Goal: Task Accomplishment & Management: Manage account settings

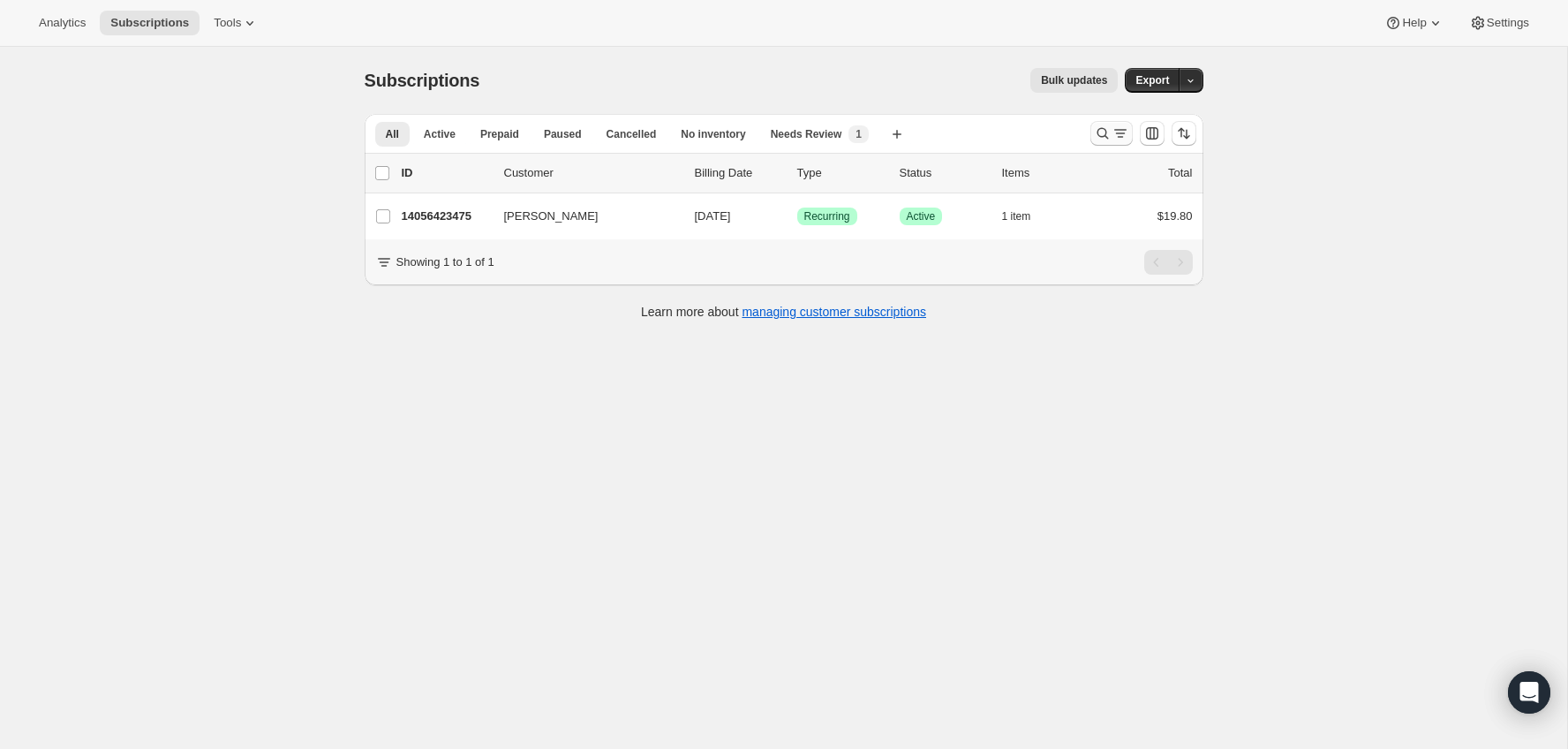
click at [1107, 137] on icon "Search and filter results" at bounding box center [1102, 133] width 18 height 18
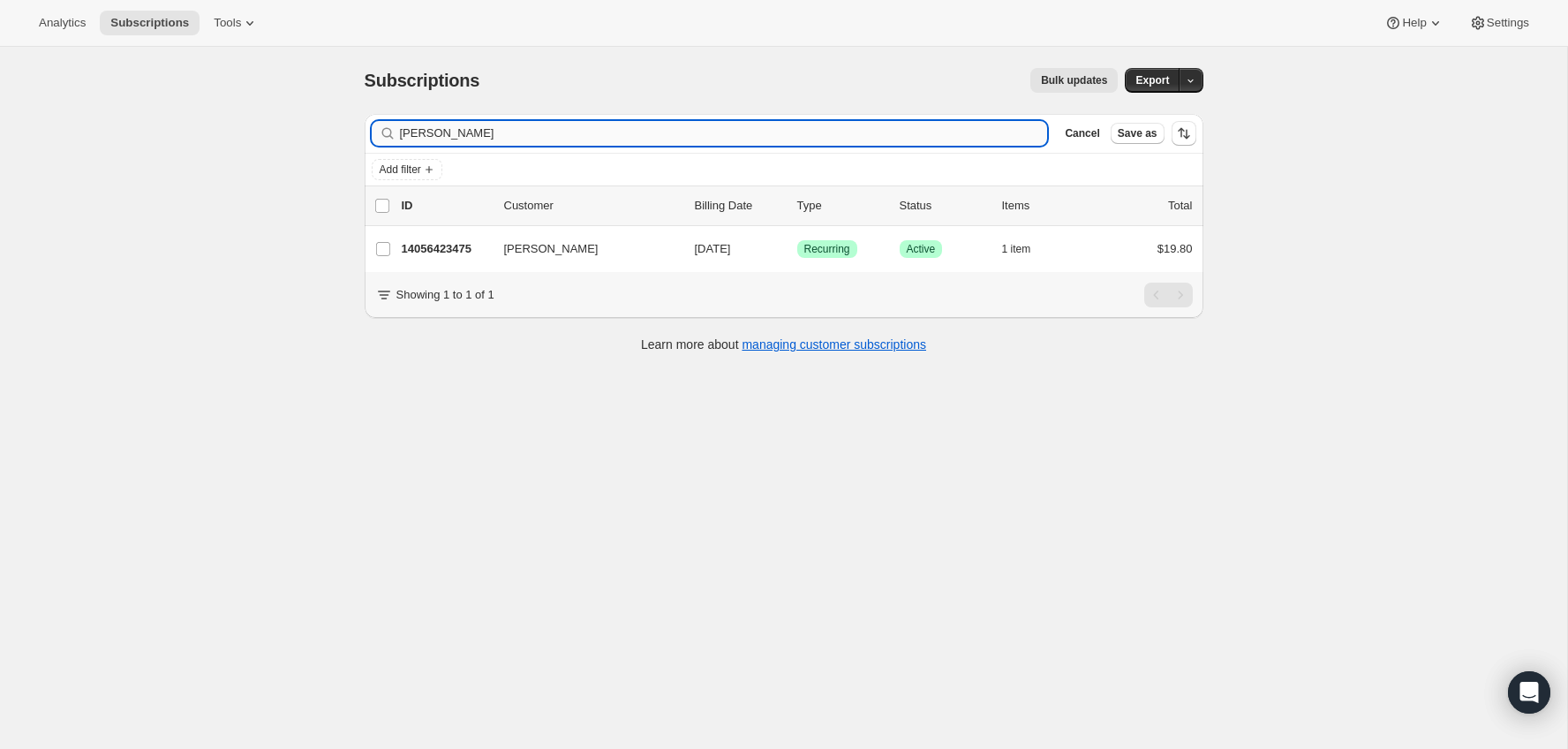
click at [960, 136] on input "Leigha M Taylor" at bounding box center [723, 133] width 648 height 25
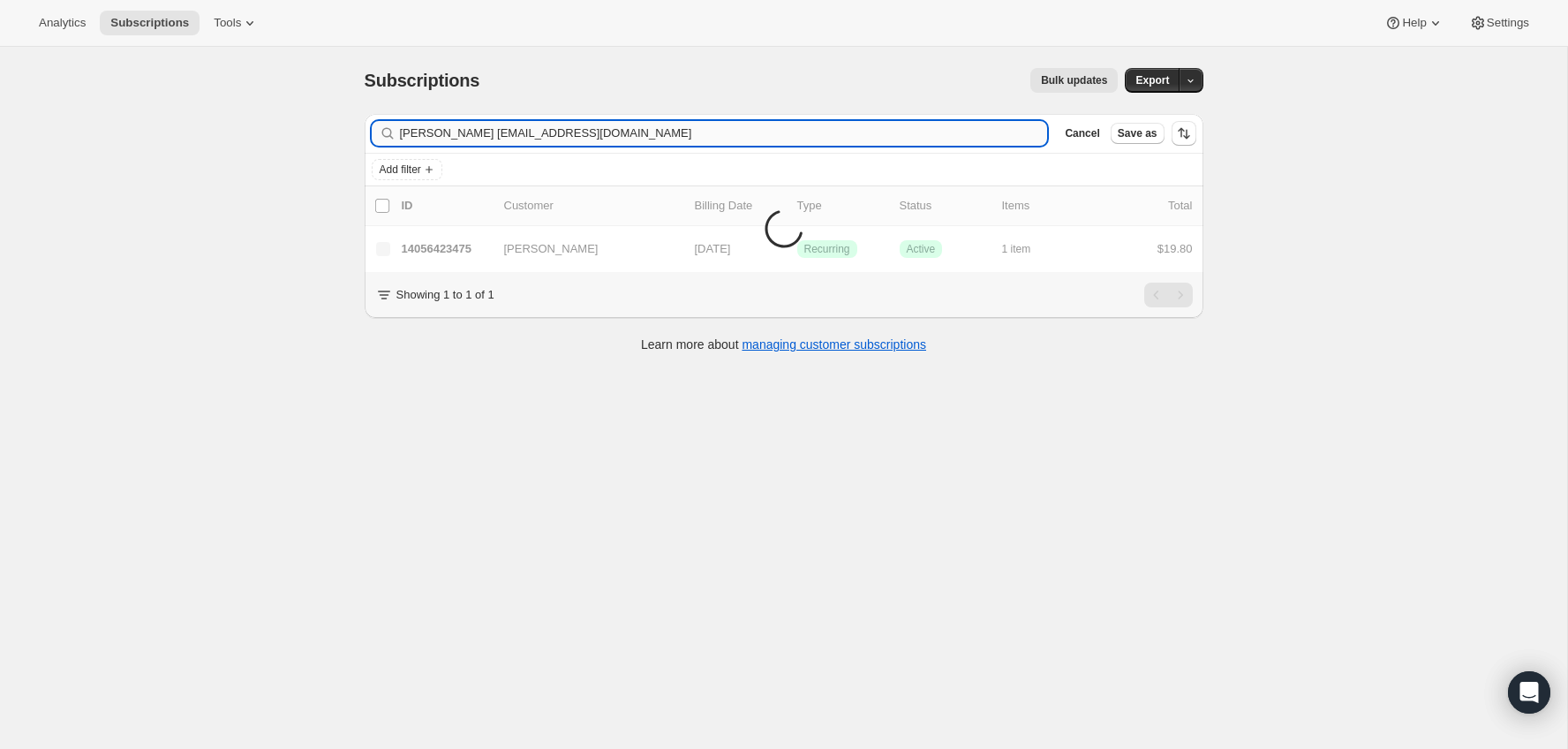
click at [960, 136] on input "Leigha M Taylorjessiika_x@live.ca" at bounding box center [723, 133] width 648 height 25
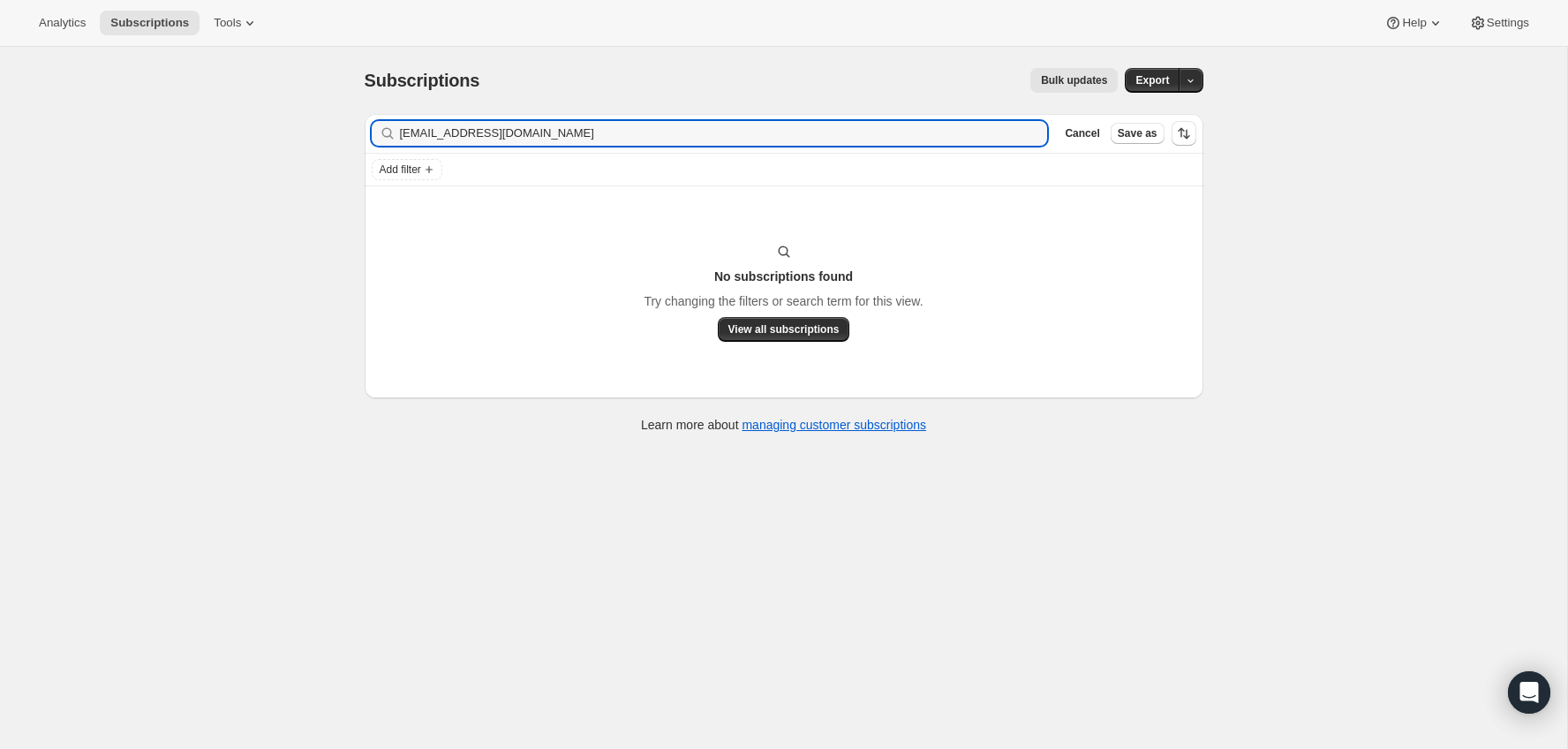
type input "jessiika_x@live.ca"
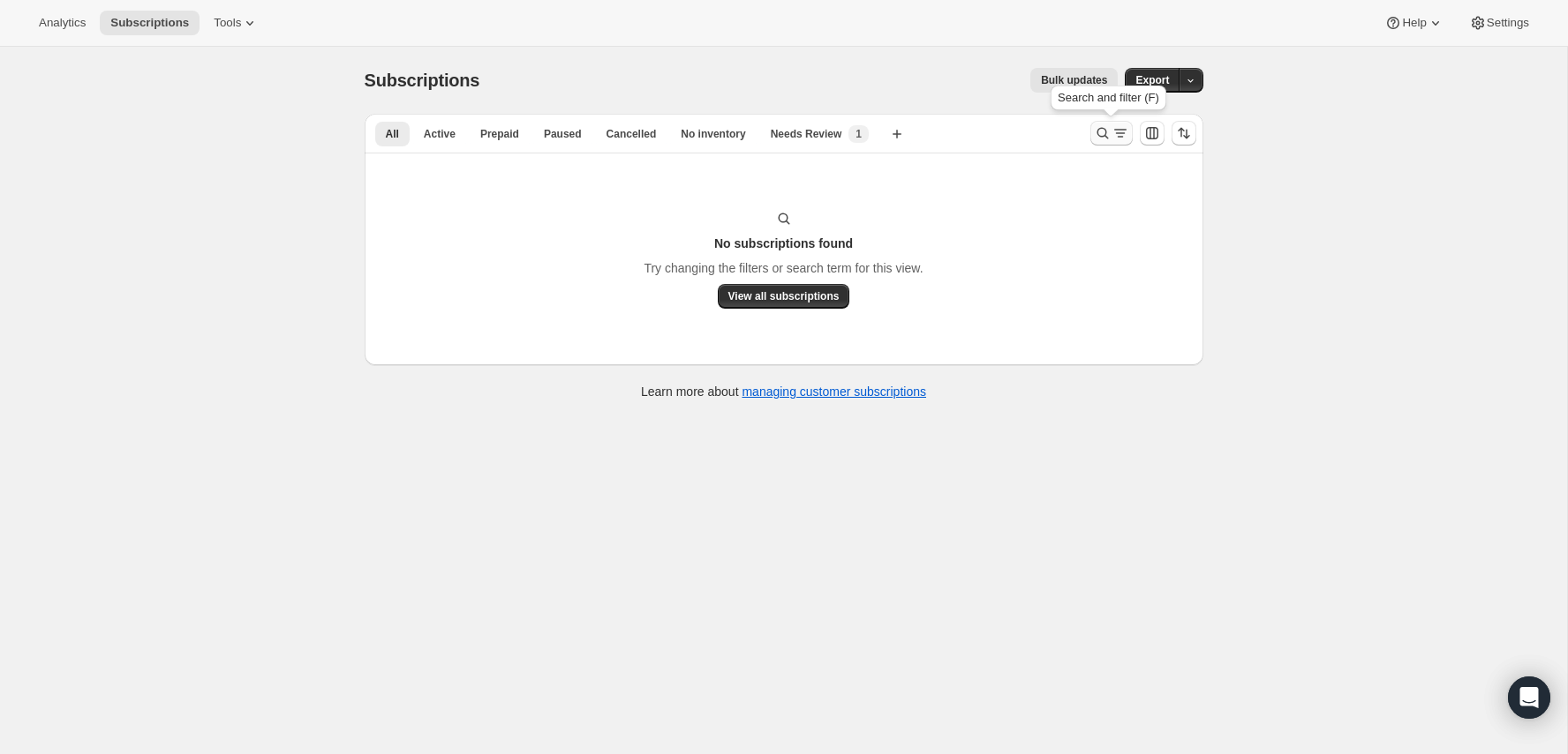
click at [1090, 135] on button "Search and filter results" at bounding box center [1111, 133] width 42 height 25
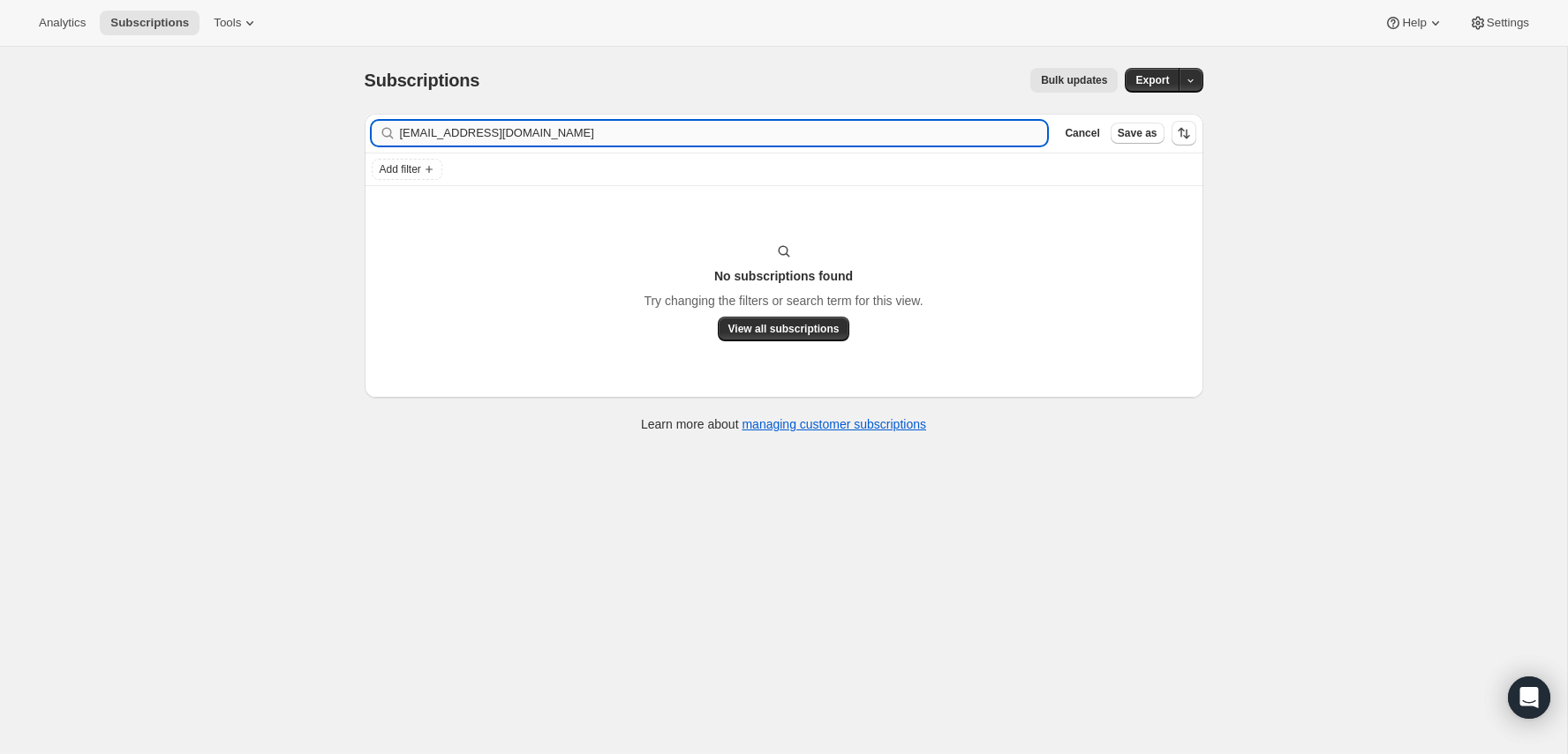
click at [864, 129] on input "jessiika_x@live.ca" at bounding box center [723, 133] width 648 height 25
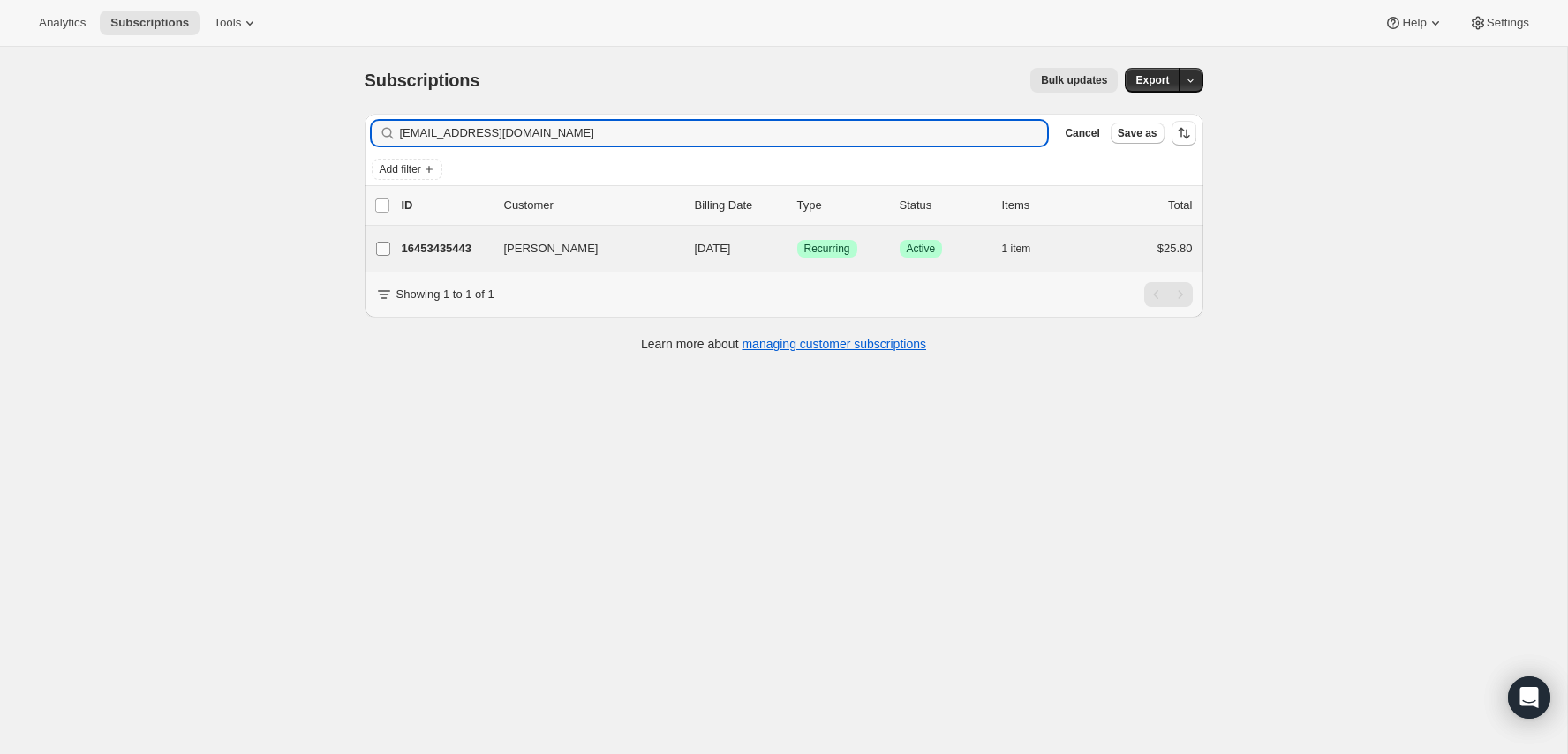
type input "Jck.dubs520@gmail.com"
click at [399, 251] on label "Jessica Dube" at bounding box center [383, 249] width 37 height 46
click at [390, 251] on input "Jessica Dube" at bounding box center [383, 249] width 14 height 14
checkbox input "true"
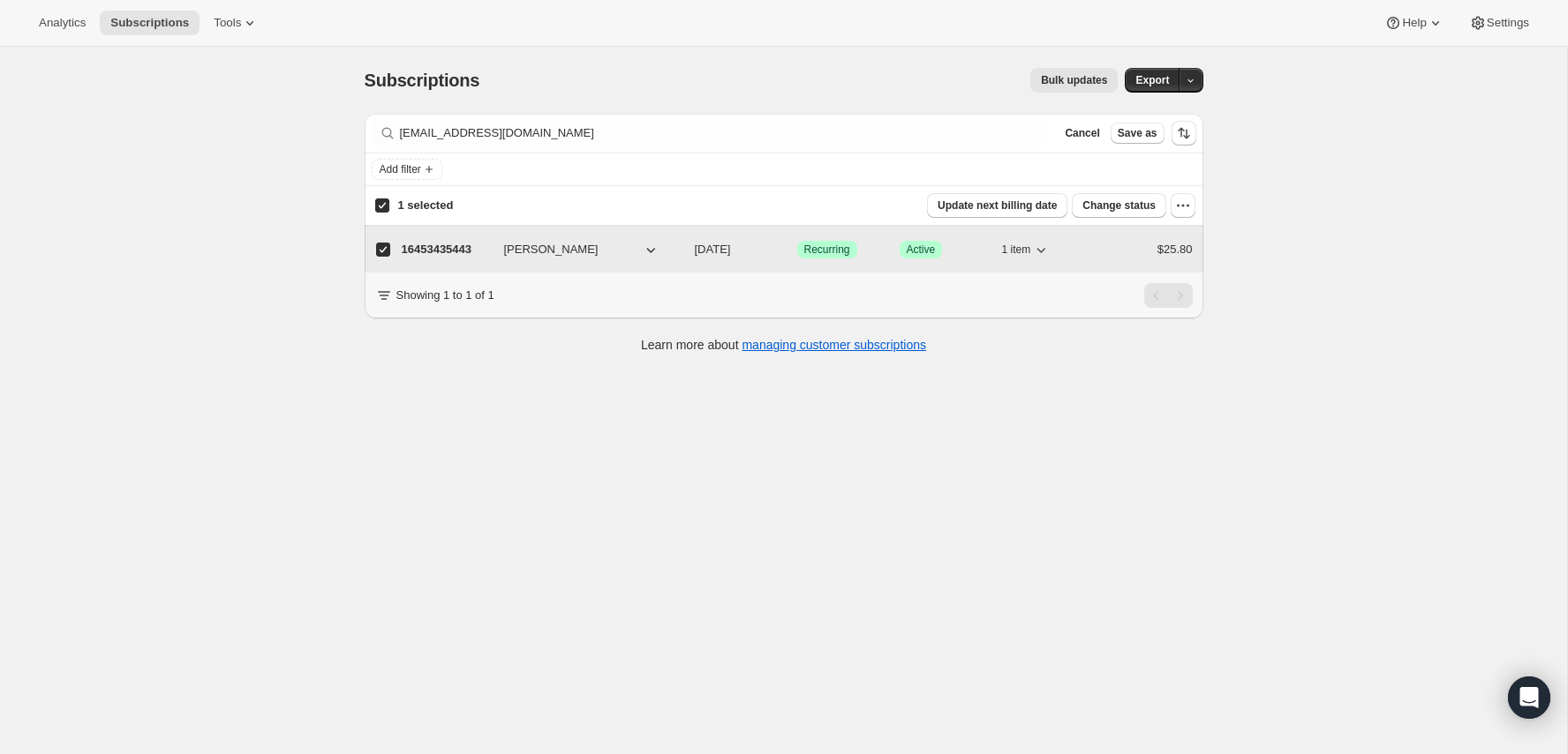
click at [415, 242] on p "16453435443" at bounding box center [446, 250] width 89 height 18
checkbox input "false"
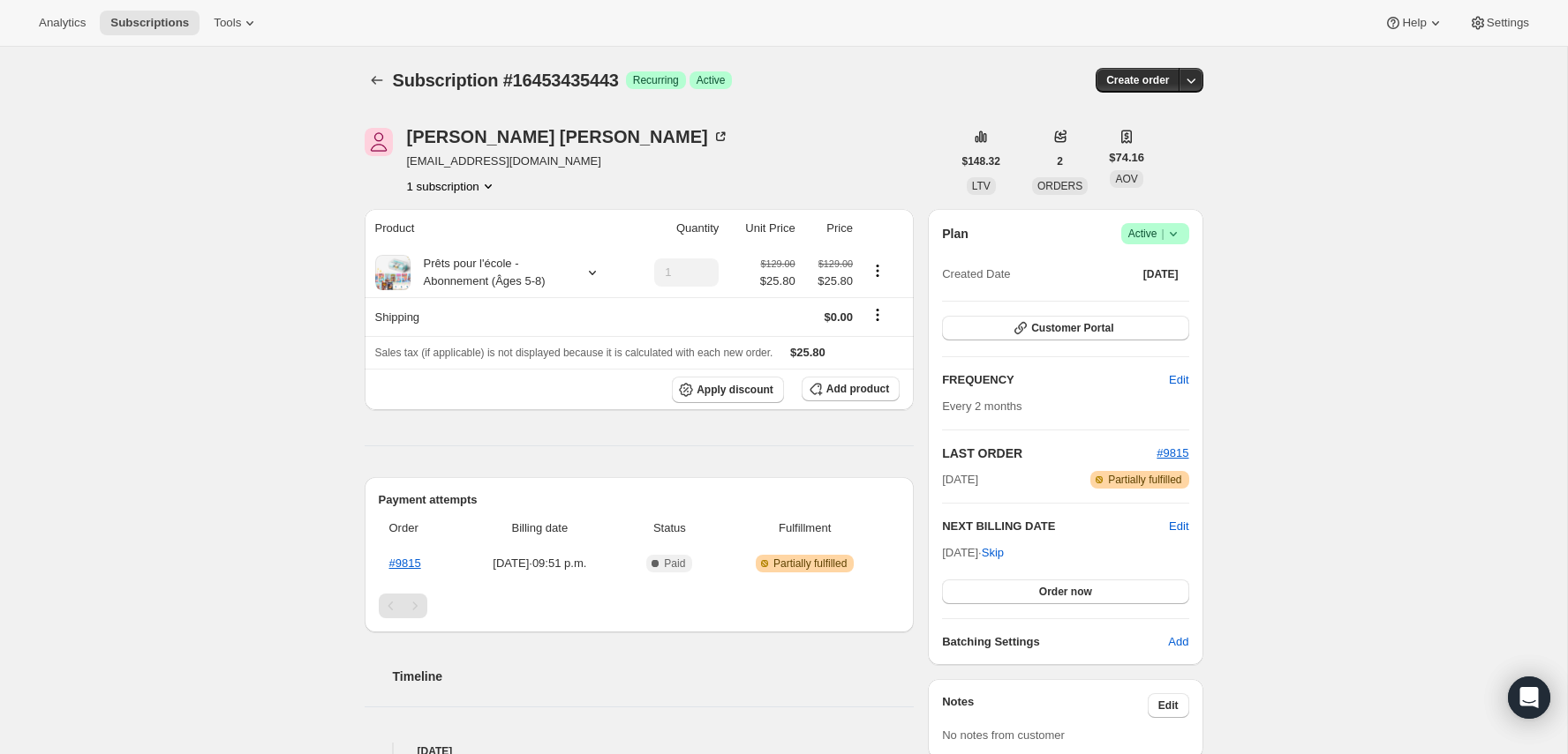
click at [1049, 348] on div "Plan Success Active | Created Date Jun 28, 2025 Customer Portal FREQUENCY Edit …" at bounding box center [1065, 437] width 246 height 428
click at [1056, 334] on span "Customer Portal" at bounding box center [1072, 328] width 82 height 14
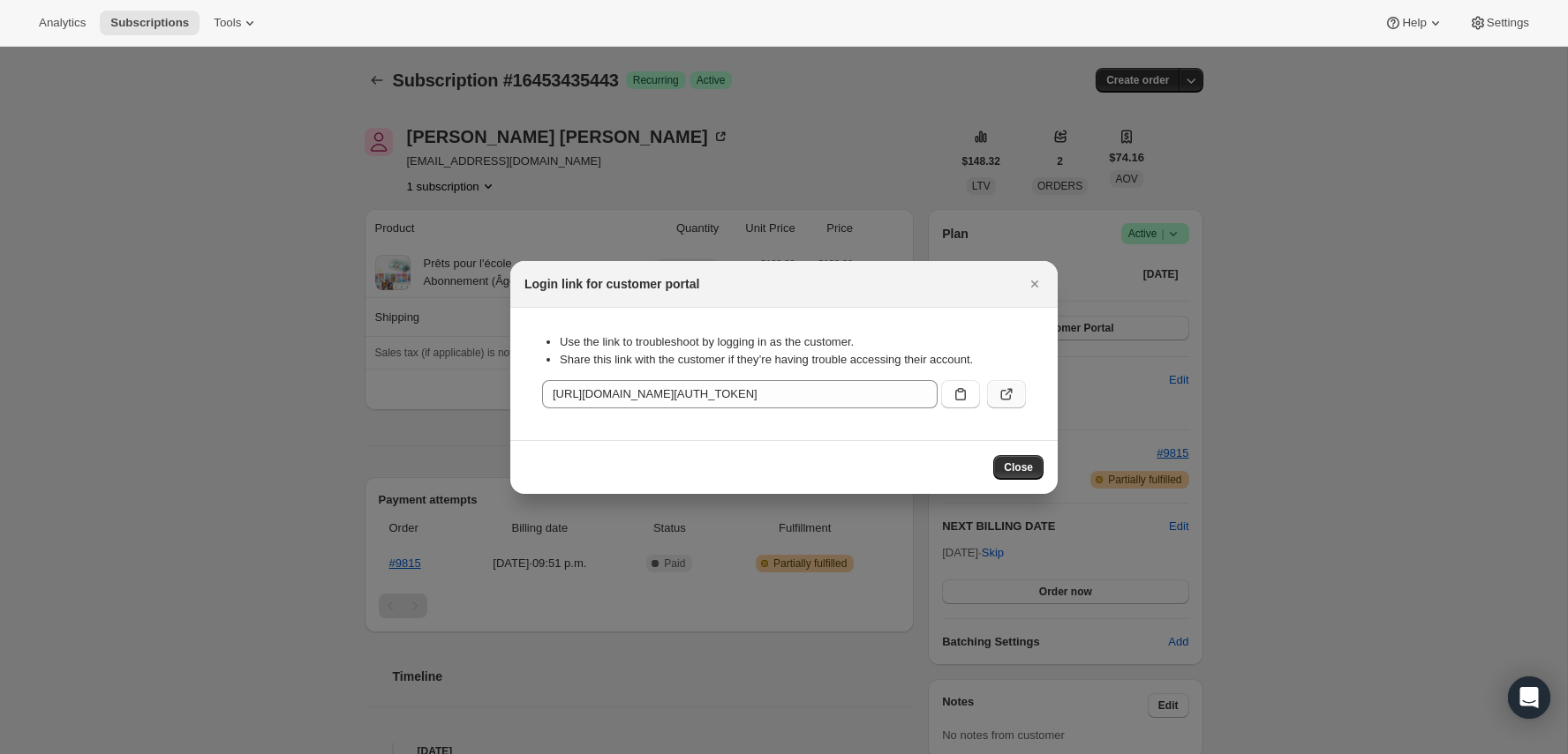
click at [1012, 400] on icon ":r4r:" at bounding box center [1006, 394] width 18 height 18
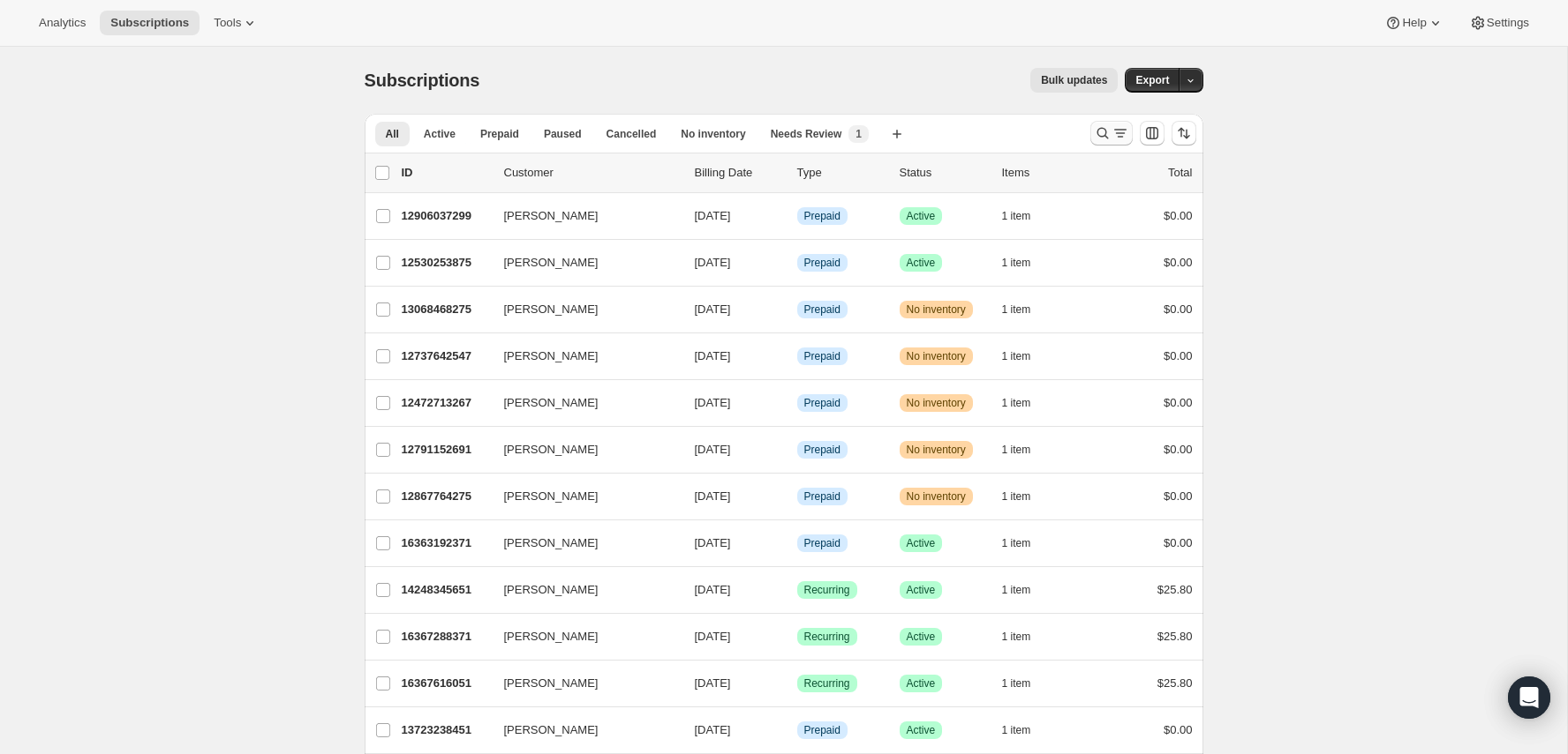
click at [1114, 132] on icon "Search and filter results" at bounding box center [1120, 133] width 18 height 18
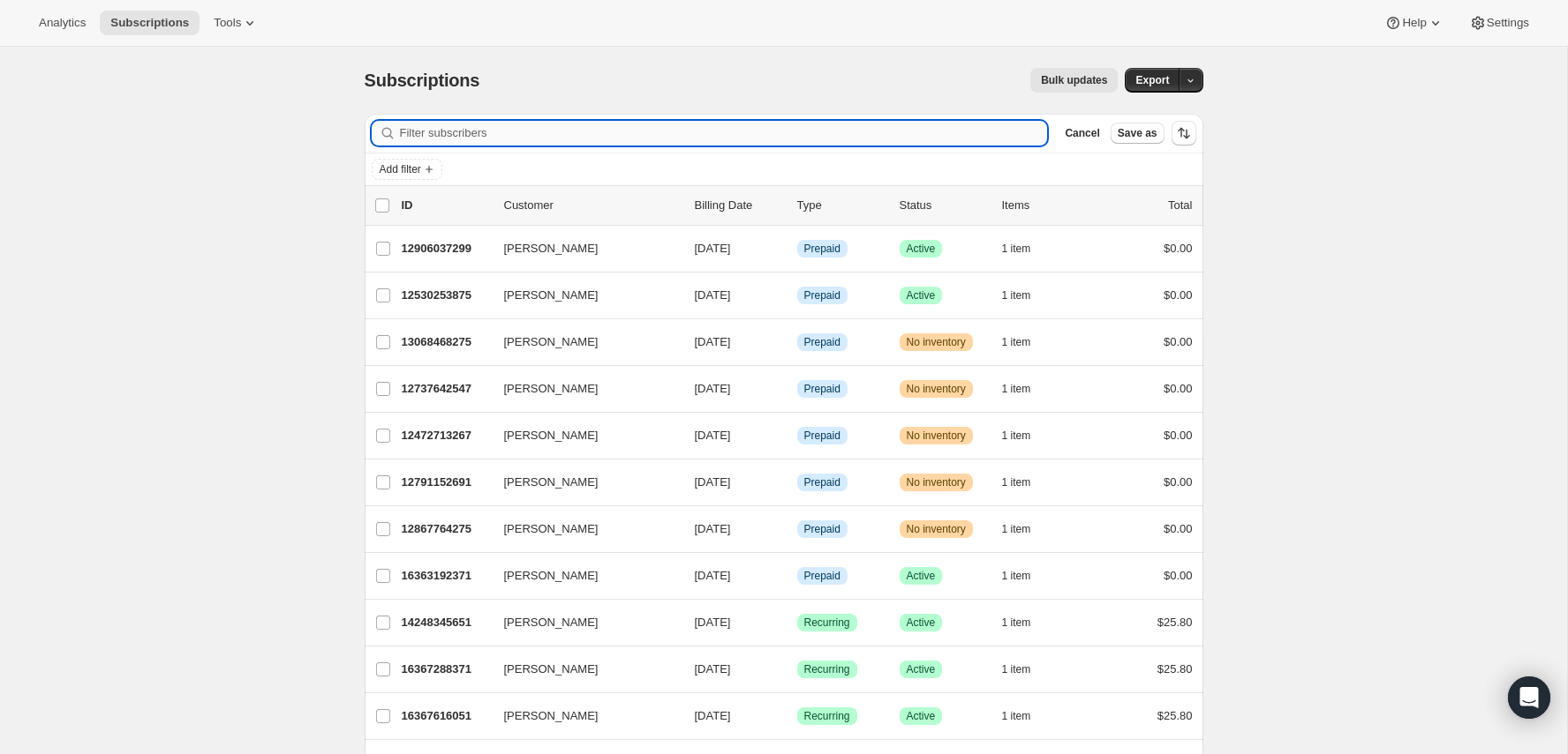
click at [884, 131] on input "Filter subscribers" at bounding box center [723, 133] width 648 height 25
paste input "renaud@jobinrobitaille.com"
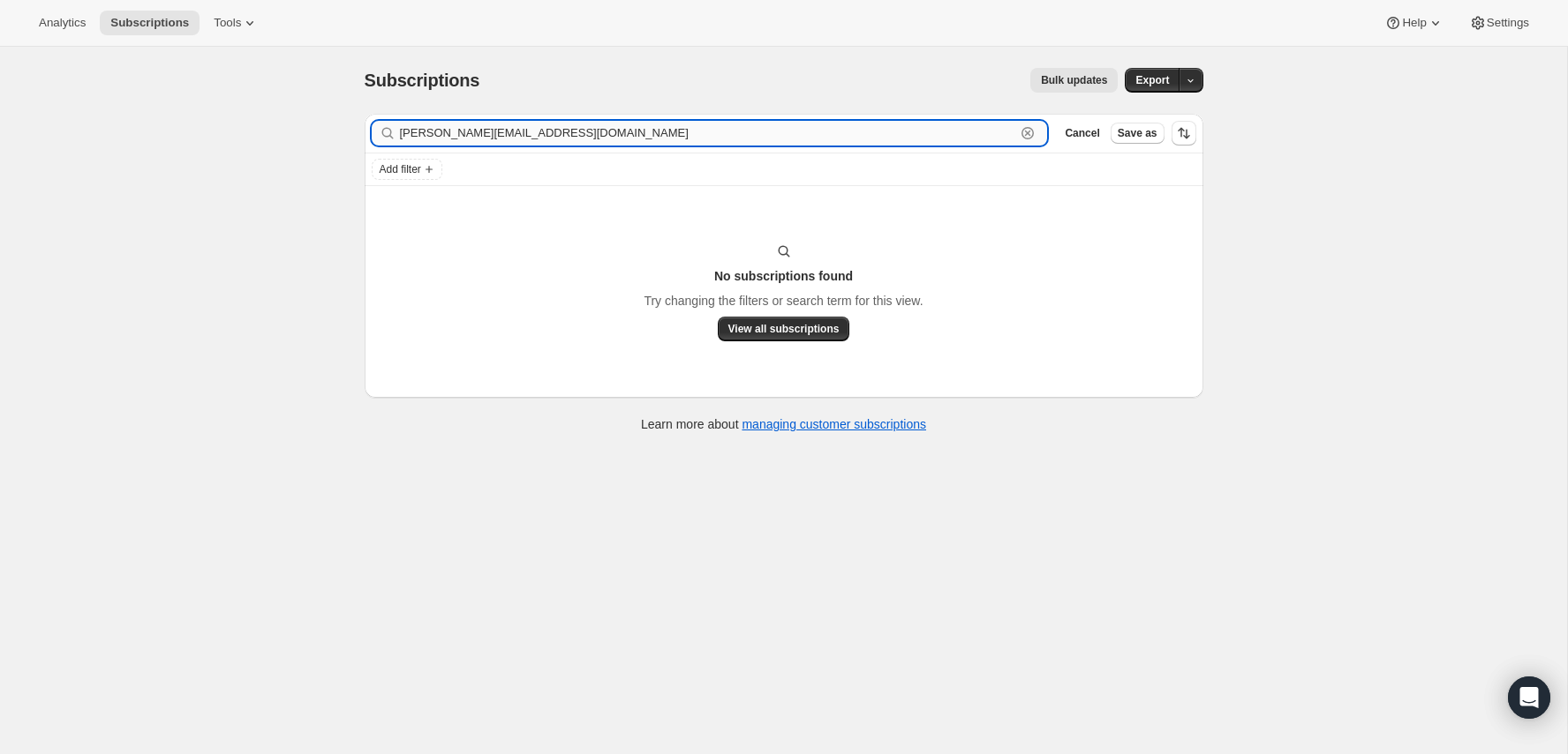
click at [573, 137] on input "renaud@jobinrobitaille.com" at bounding box center [708, 133] width 617 height 25
type input "renaud@jobinrobitaille.com"
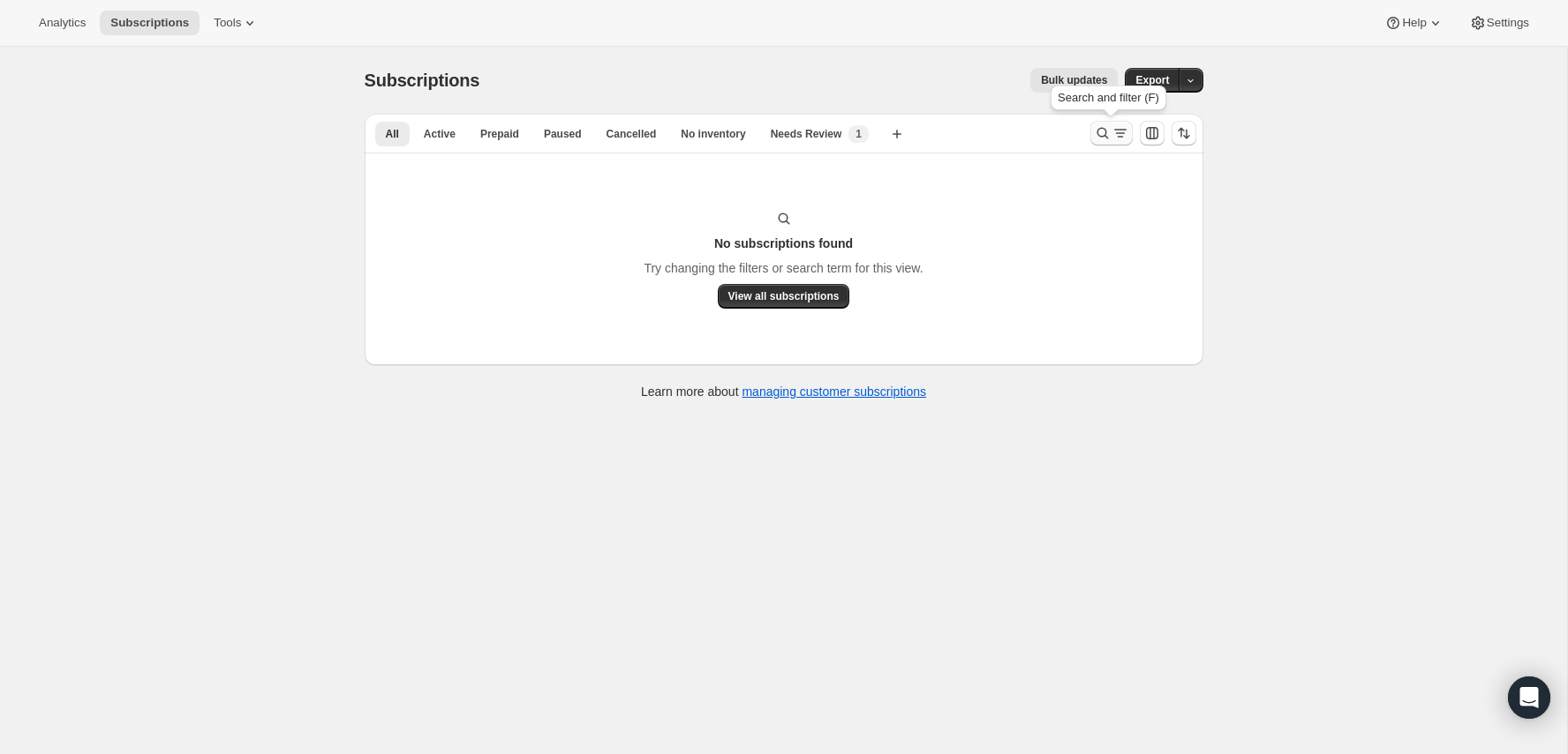
click at [1102, 127] on icon "Search and filter results" at bounding box center [1102, 133] width 18 height 18
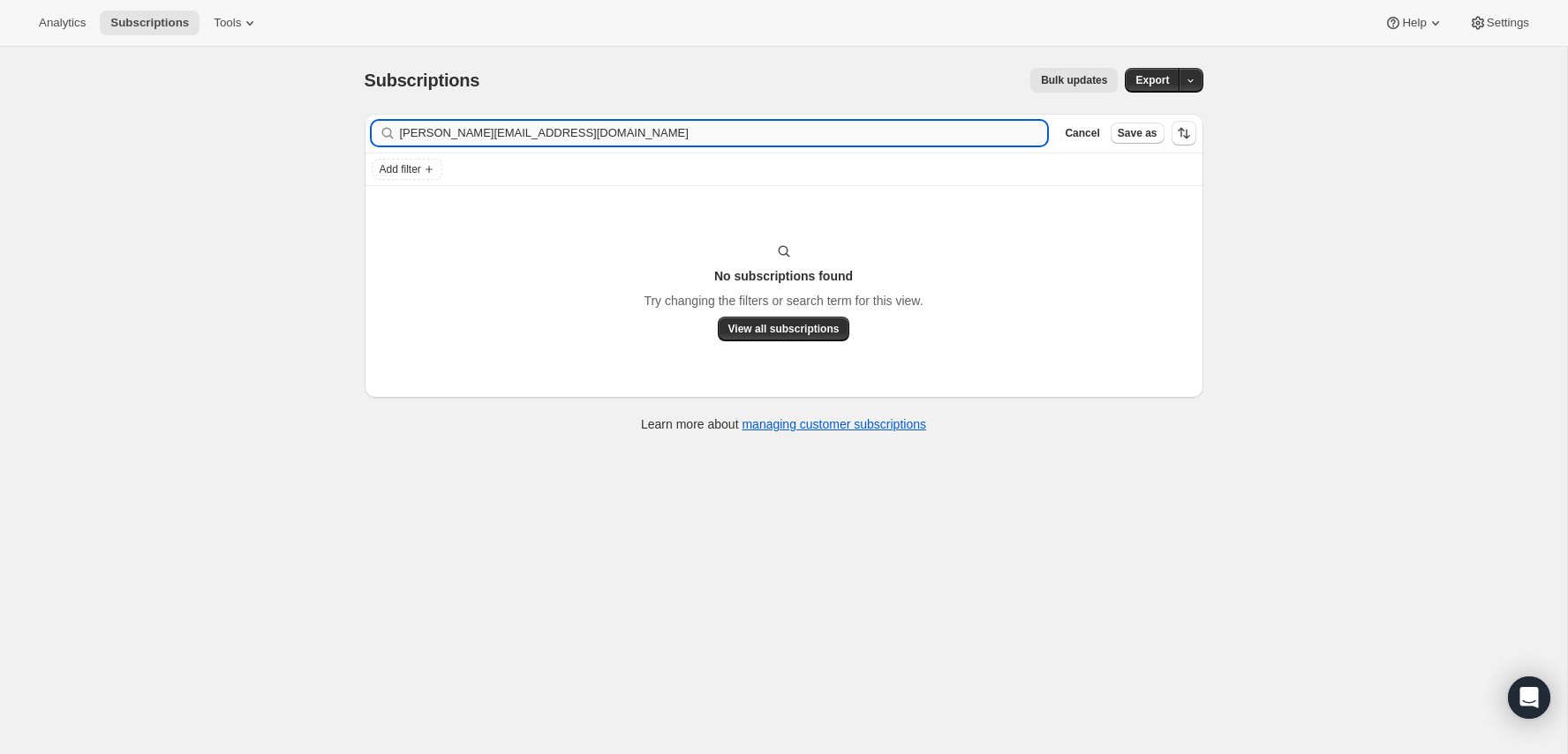
click at [503, 124] on input "renaud@jobinrobitaille.com" at bounding box center [723, 133] width 648 height 25
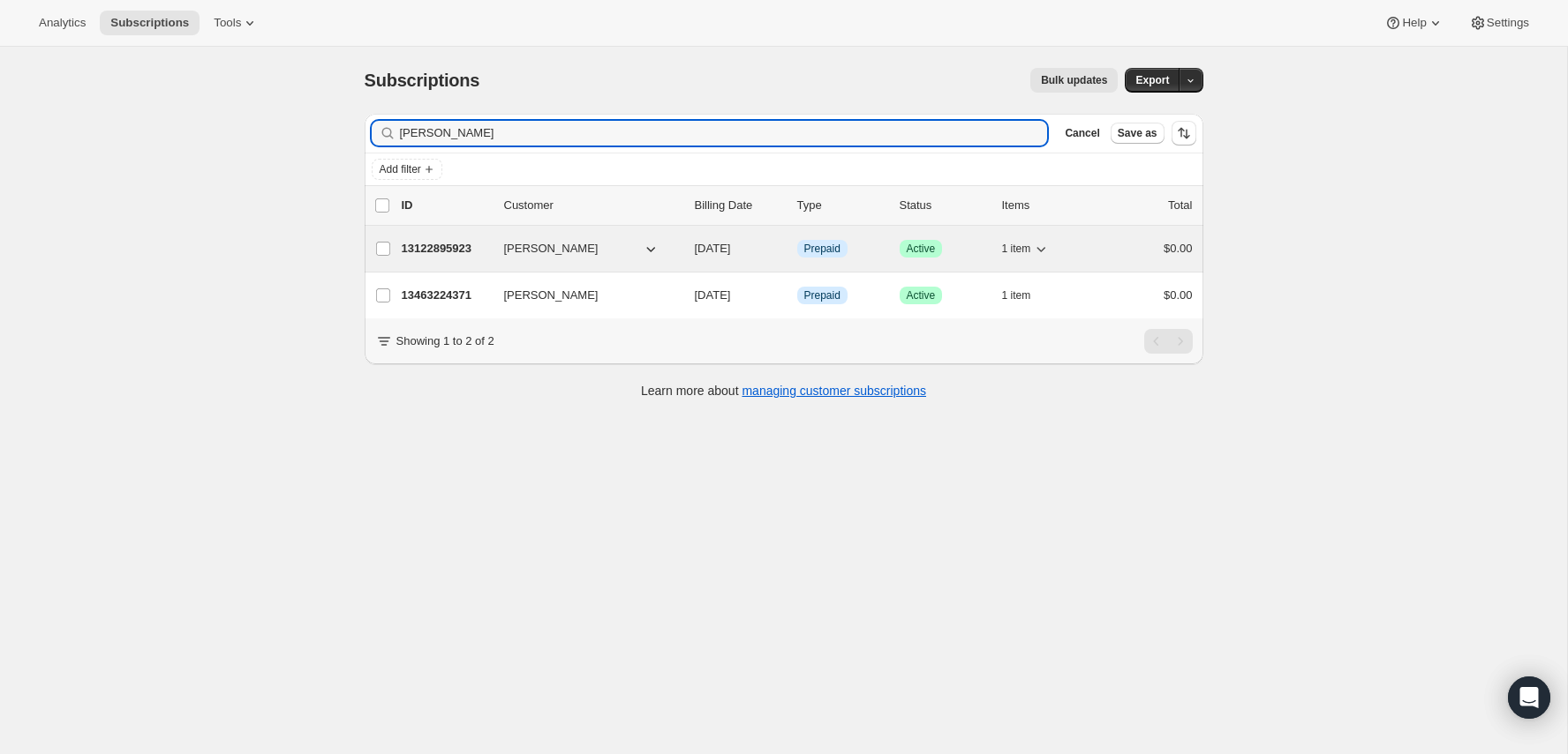
type input "Renaud Jobin-Robitaille"
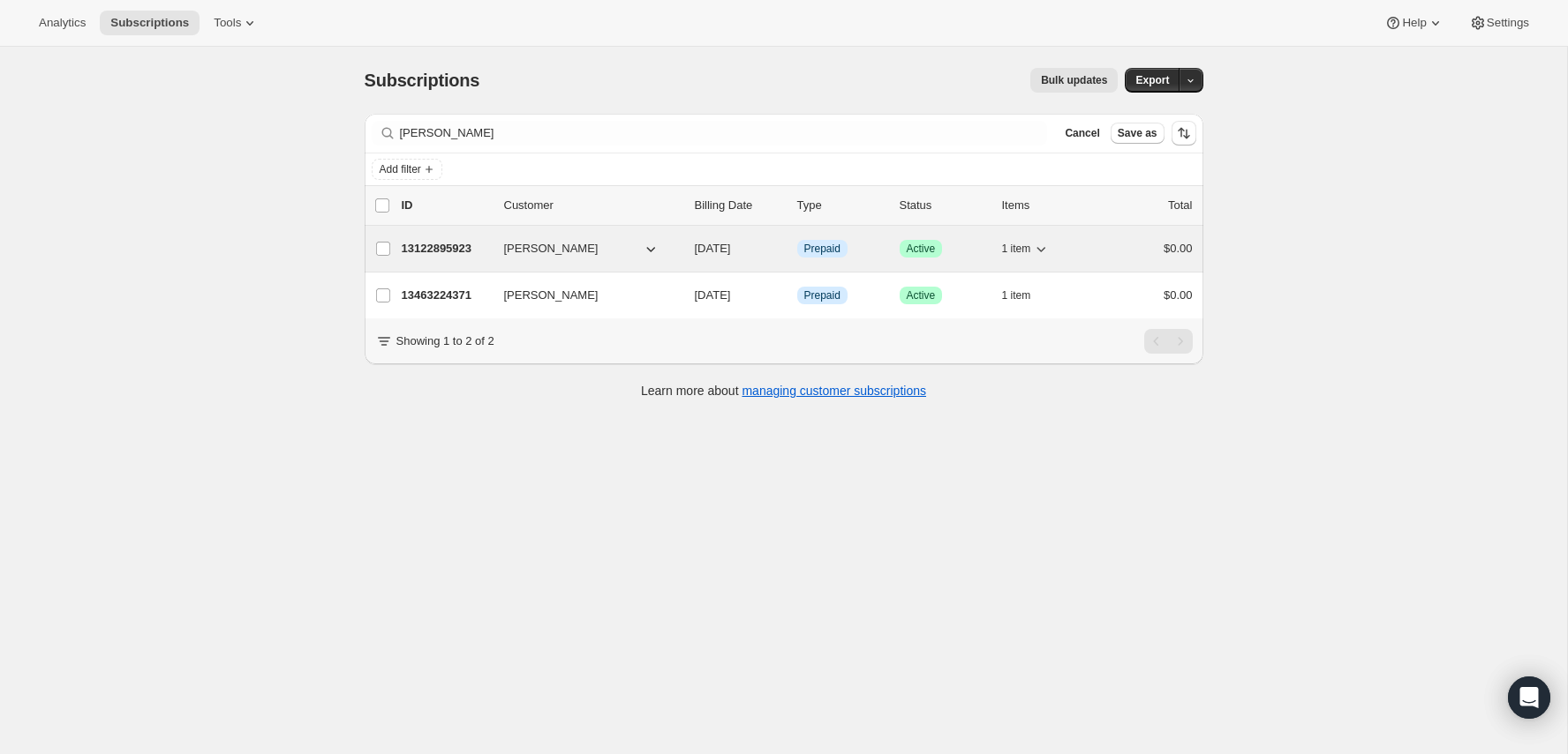
click at [427, 252] on p "13122895923" at bounding box center [446, 249] width 89 height 18
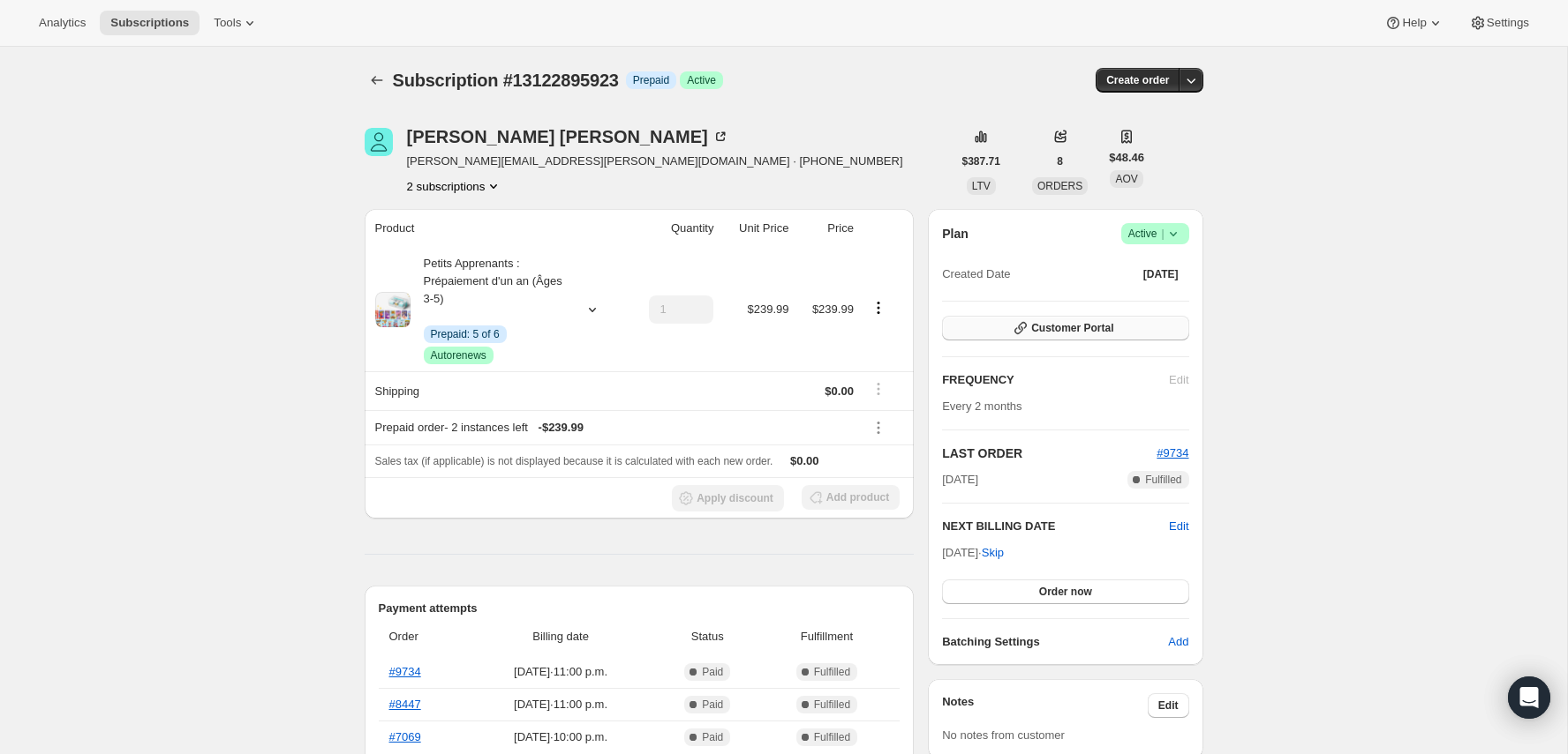
click at [1047, 324] on span "Customer Portal" at bounding box center [1072, 328] width 82 height 14
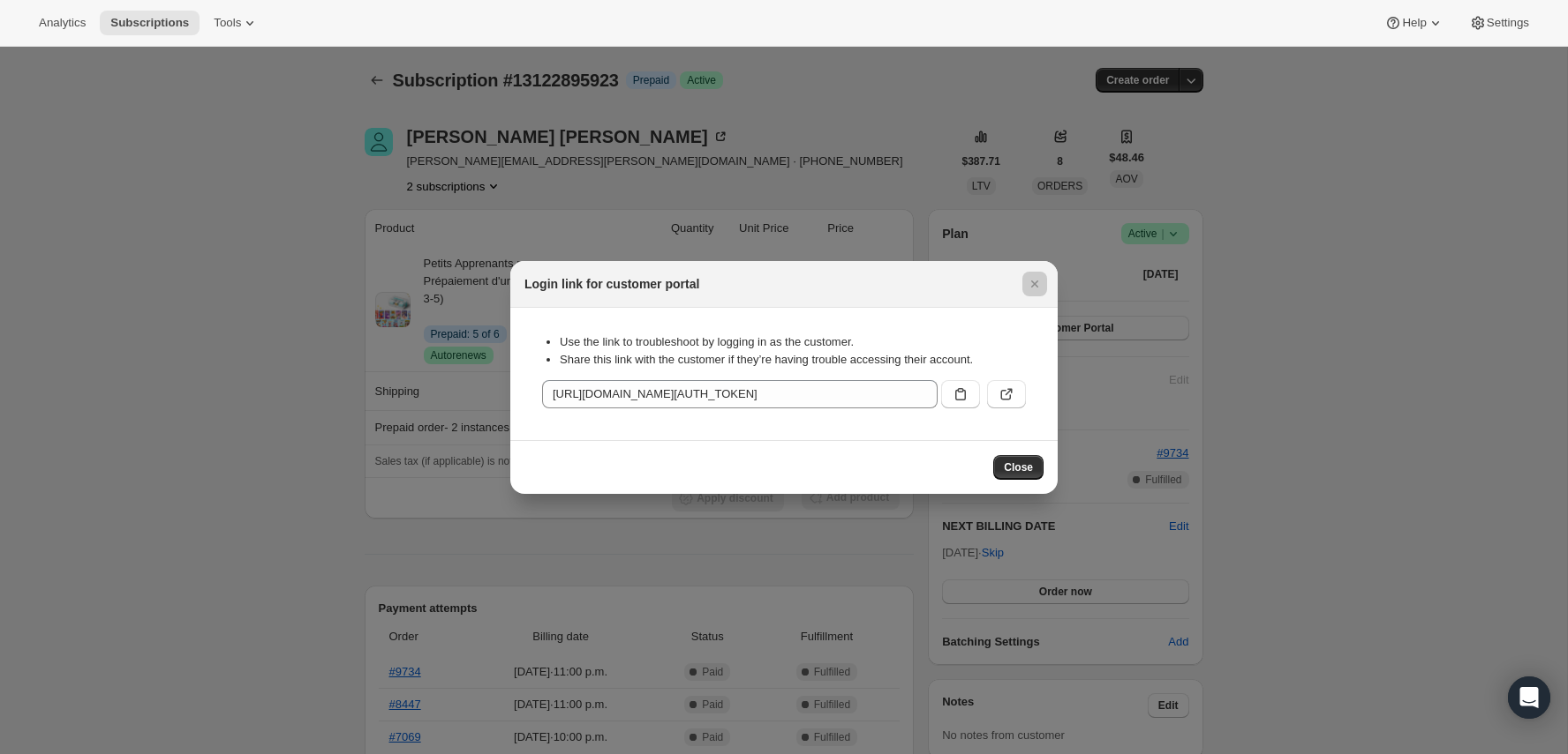
click at [894, 567] on div at bounding box center [784, 377] width 1568 height 754
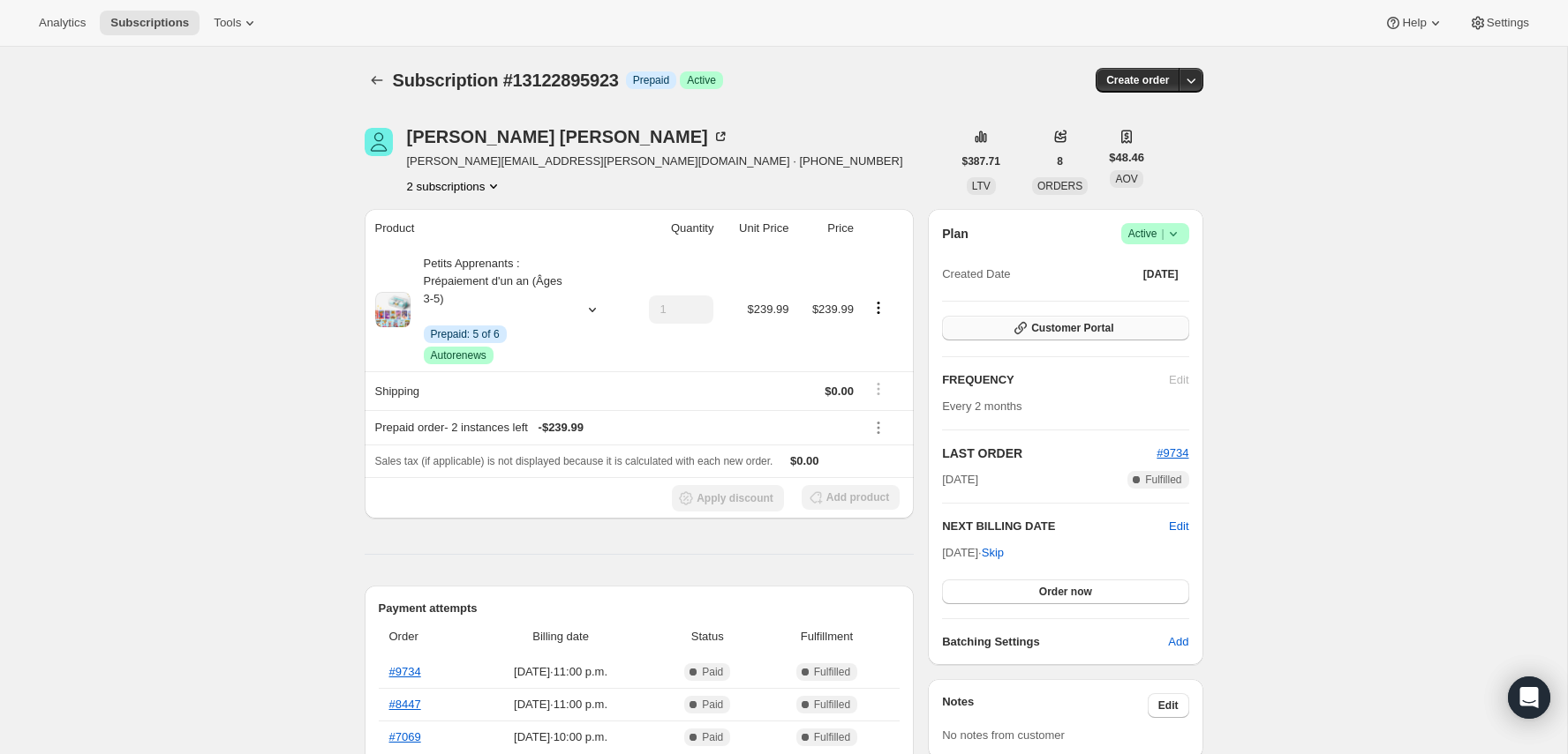
click at [1087, 318] on button "Customer Portal" at bounding box center [1065, 328] width 246 height 25
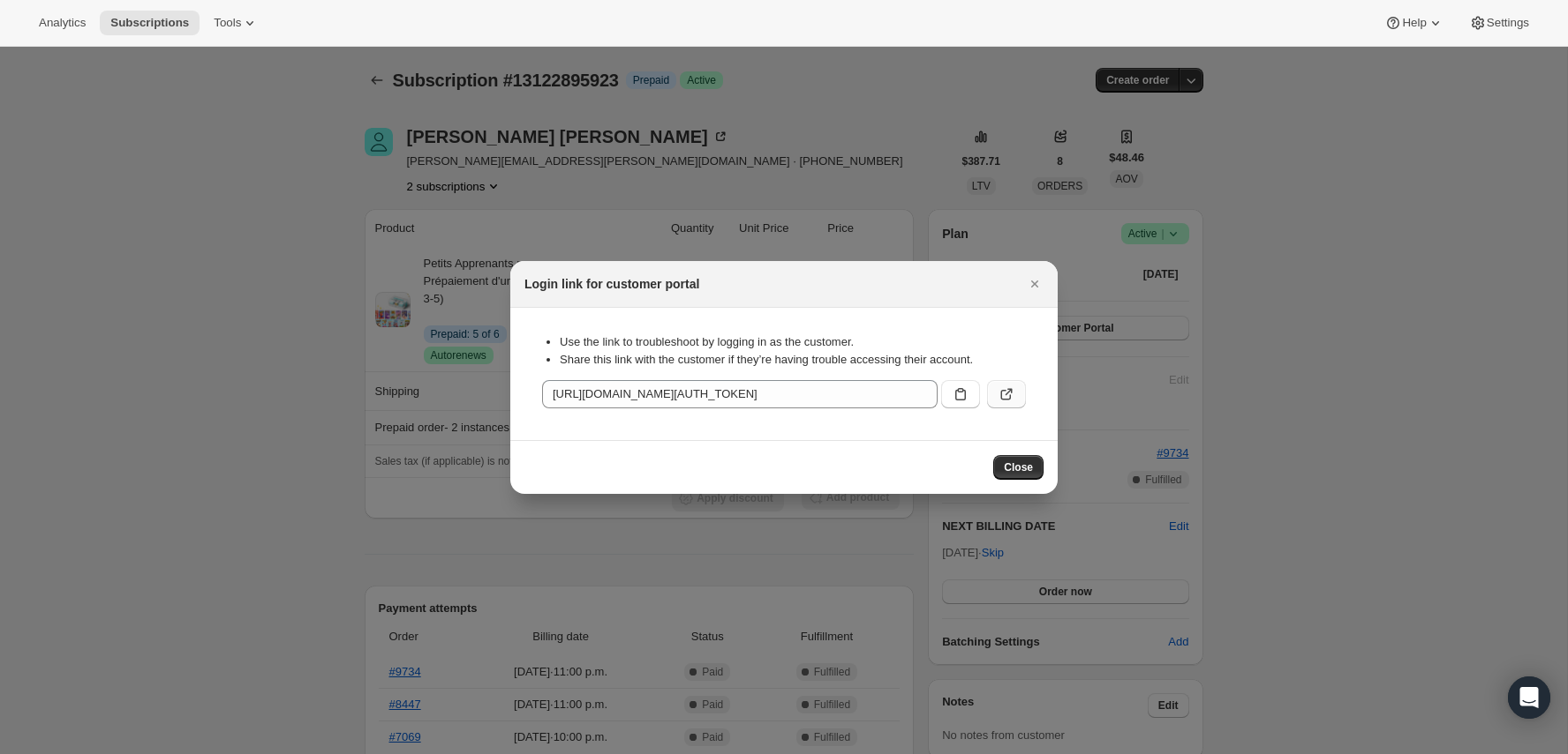
click at [1012, 405] on button ":r3d:" at bounding box center [1006, 395] width 39 height 28
click at [1031, 283] on icon "Close" at bounding box center [1034, 284] width 18 height 18
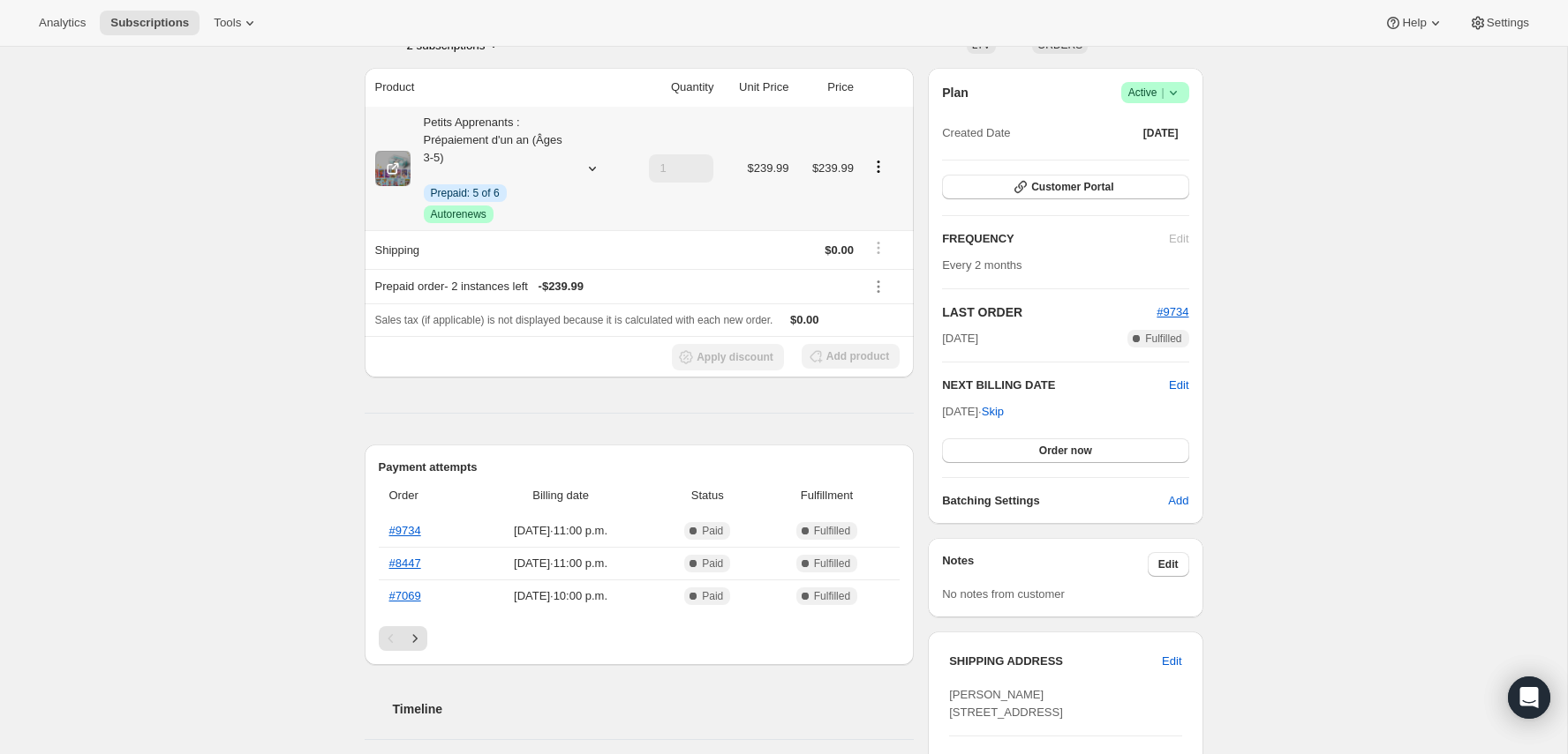
scroll to position [174, 0]
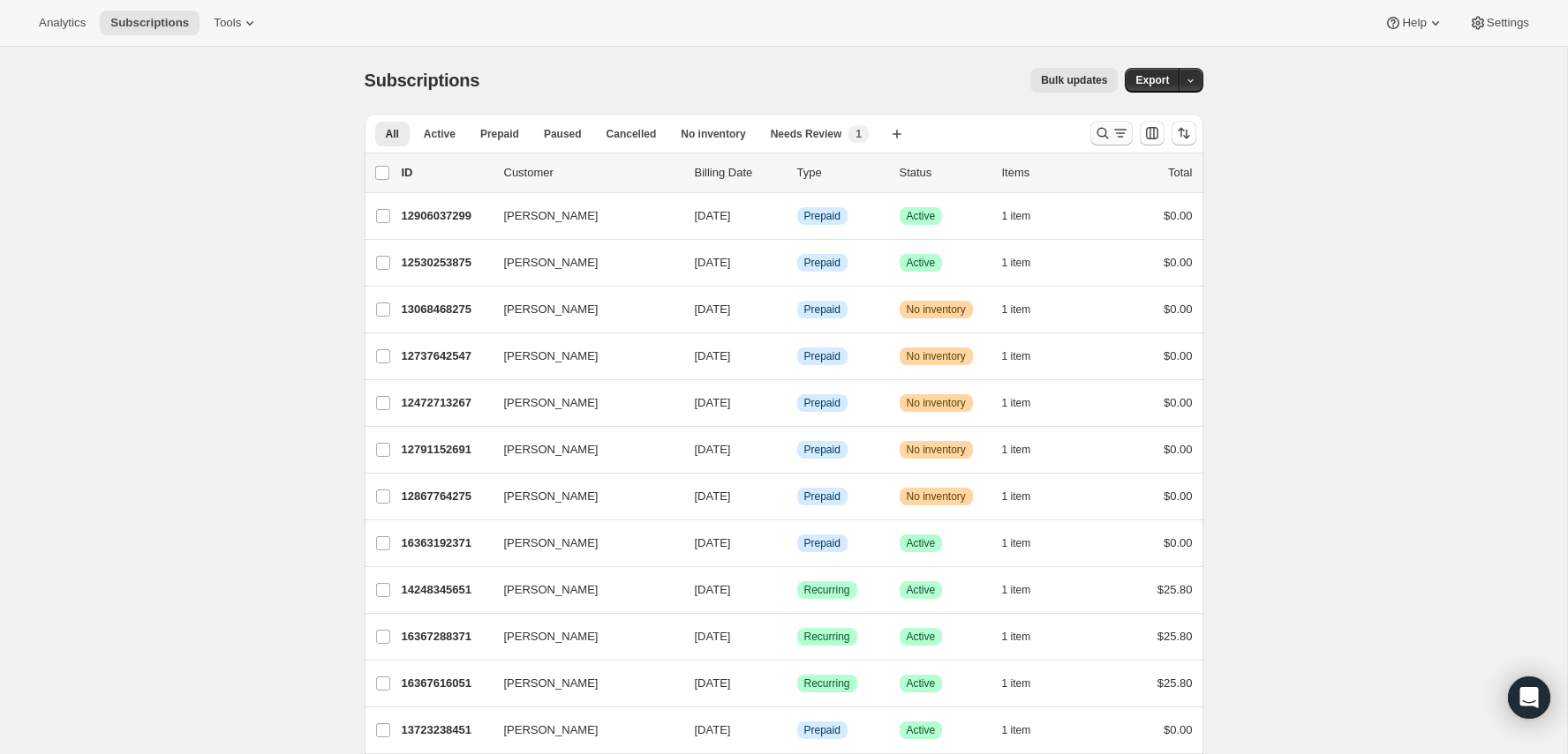
click at [1097, 132] on icon "Search and filter results" at bounding box center [1102, 134] width 11 height 11
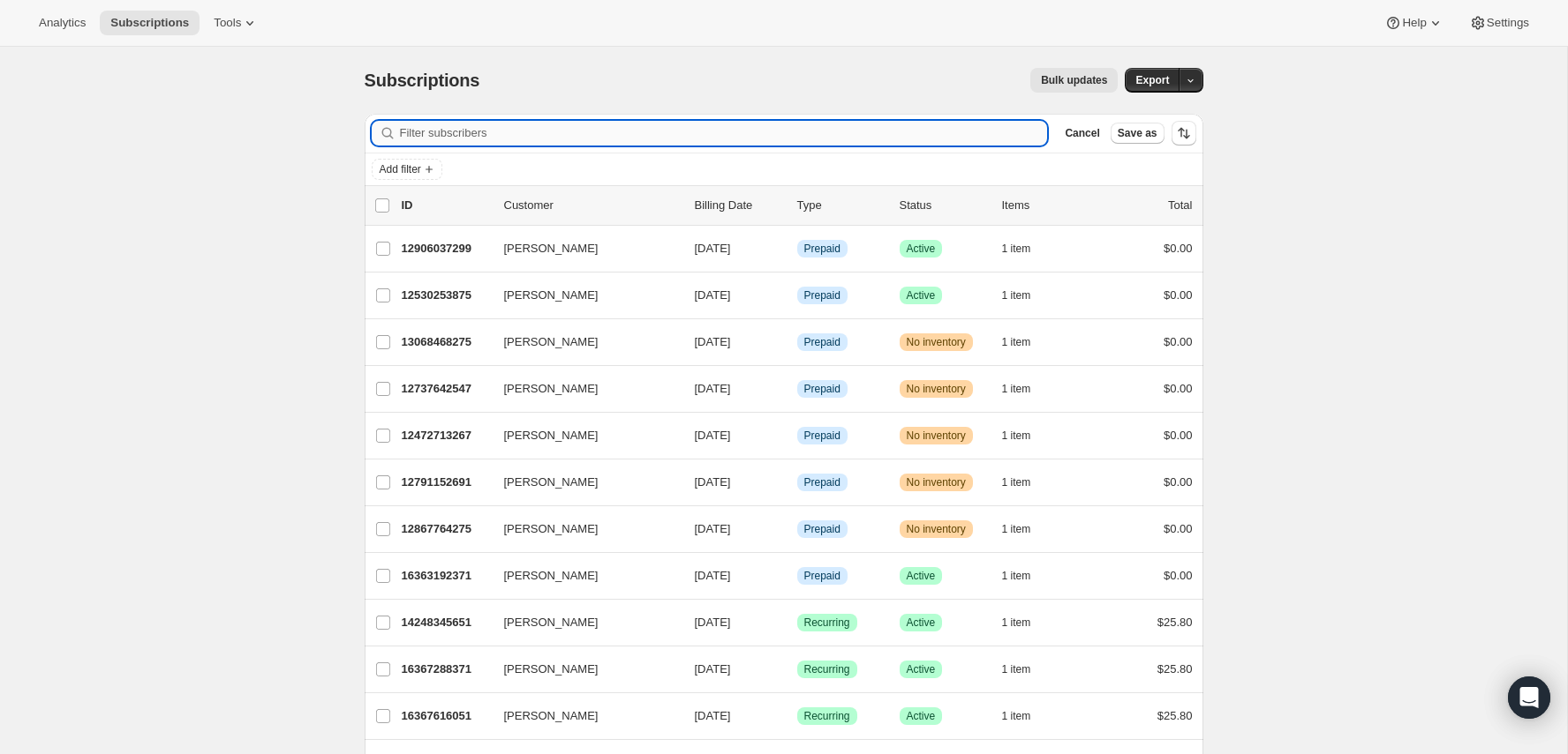
click at [814, 131] on input "Filter subscribers" at bounding box center [723, 133] width 648 height 25
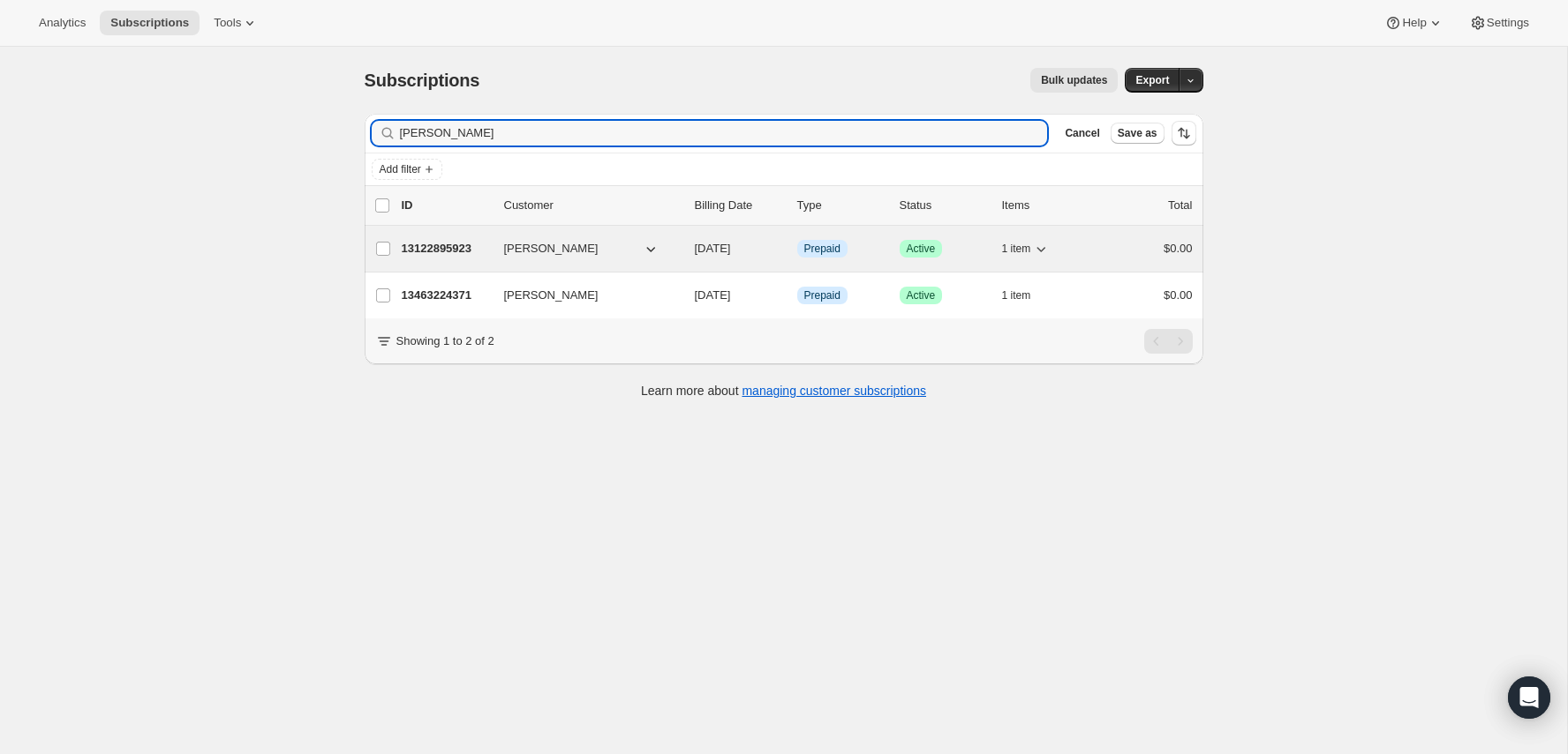
type input "Renaud Jobin-Robitaille"
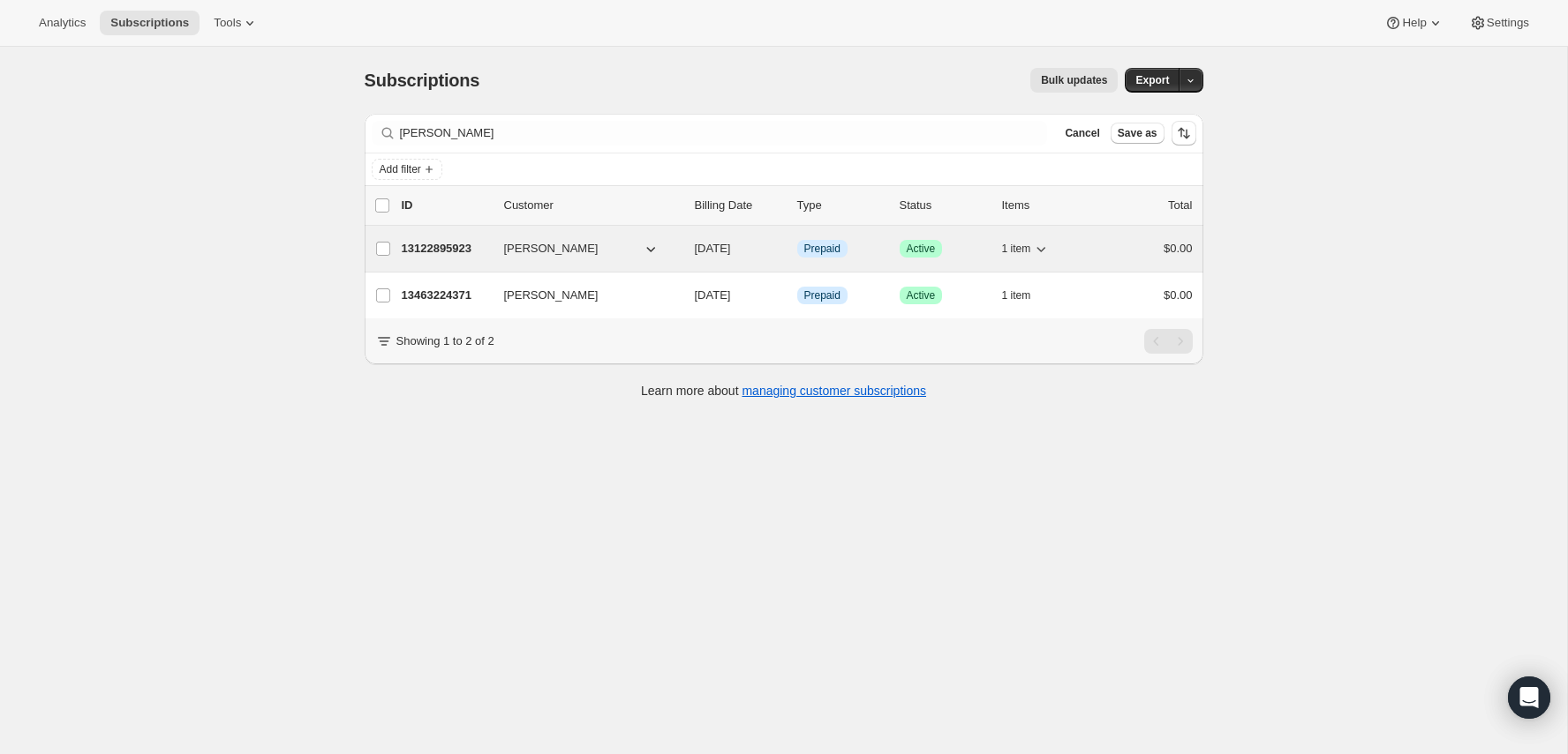
click at [422, 241] on p "13122895923" at bounding box center [446, 249] width 89 height 18
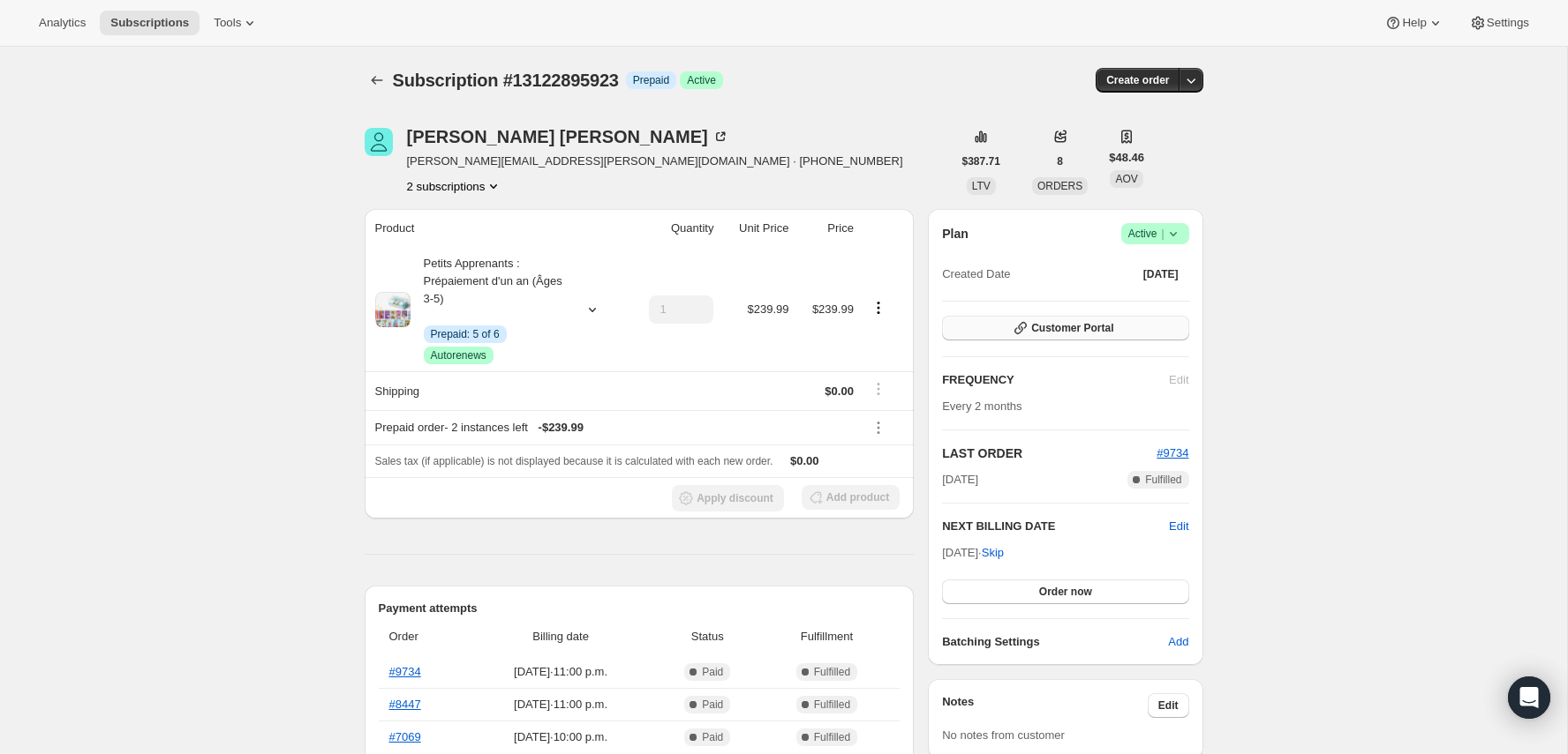
click at [1043, 320] on button "Customer Portal" at bounding box center [1065, 328] width 246 height 25
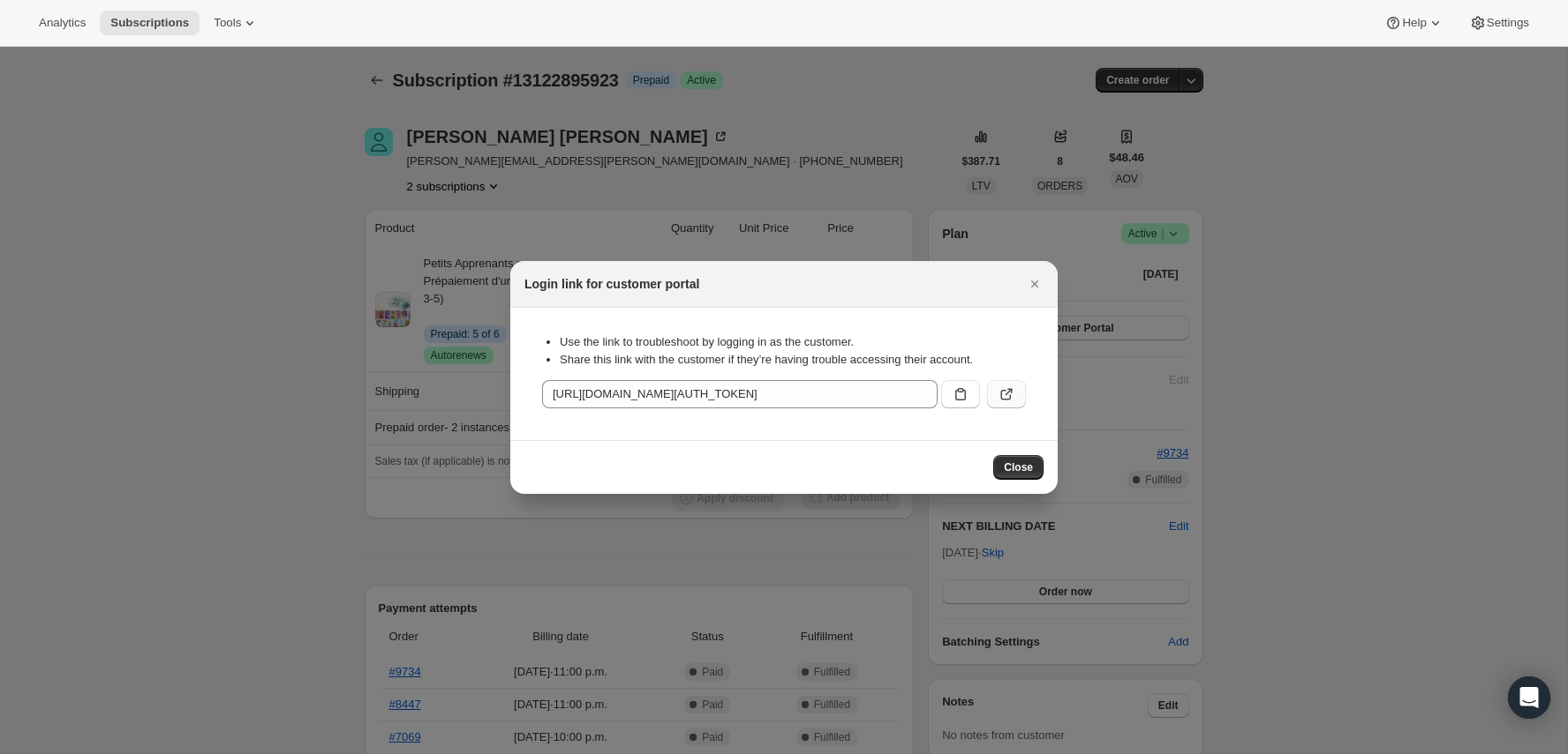
click at [994, 388] on button ":rcd:" at bounding box center [1006, 395] width 39 height 28
click at [1046, 287] on button "Close" at bounding box center [1034, 284] width 25 height 25
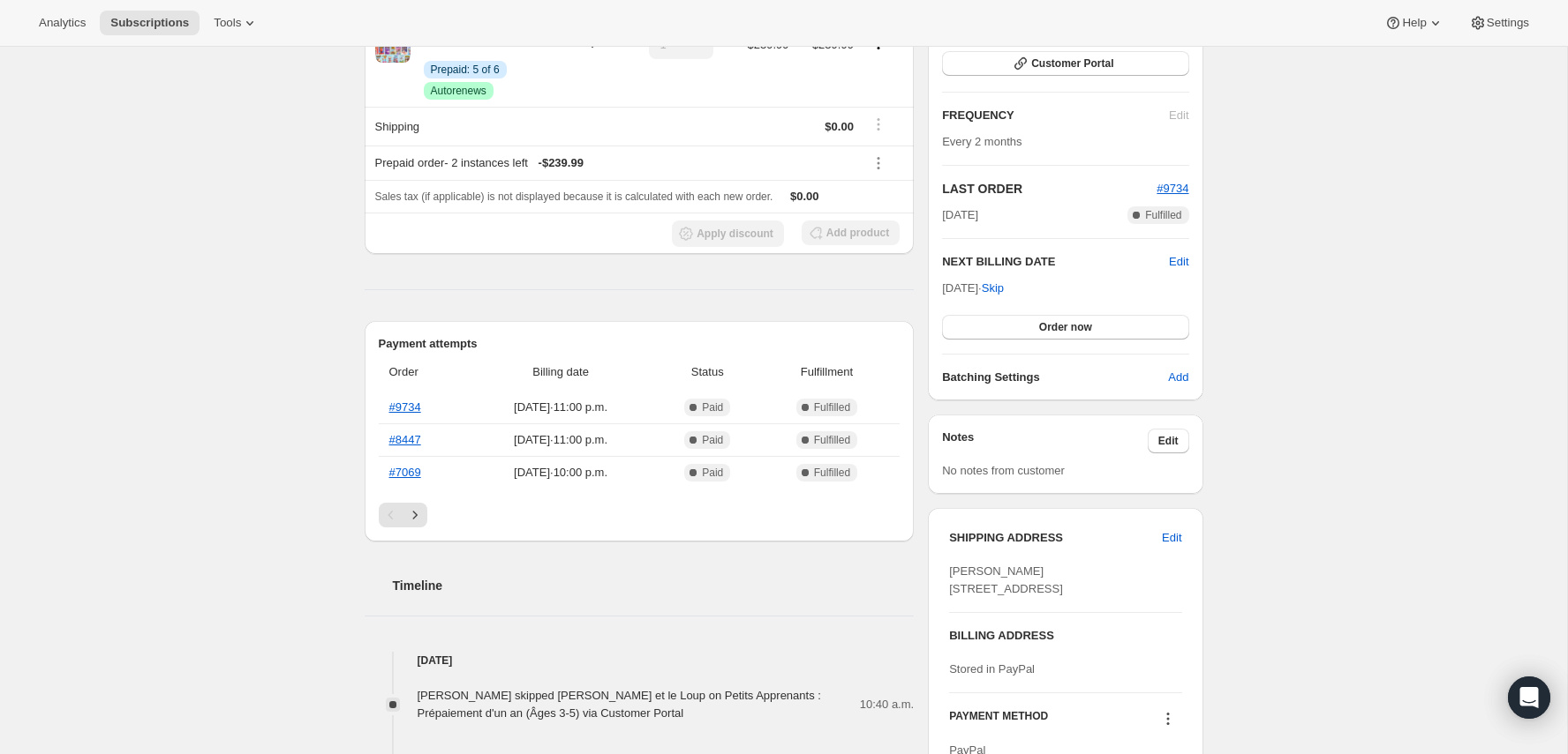
scroll to position [267, 0]
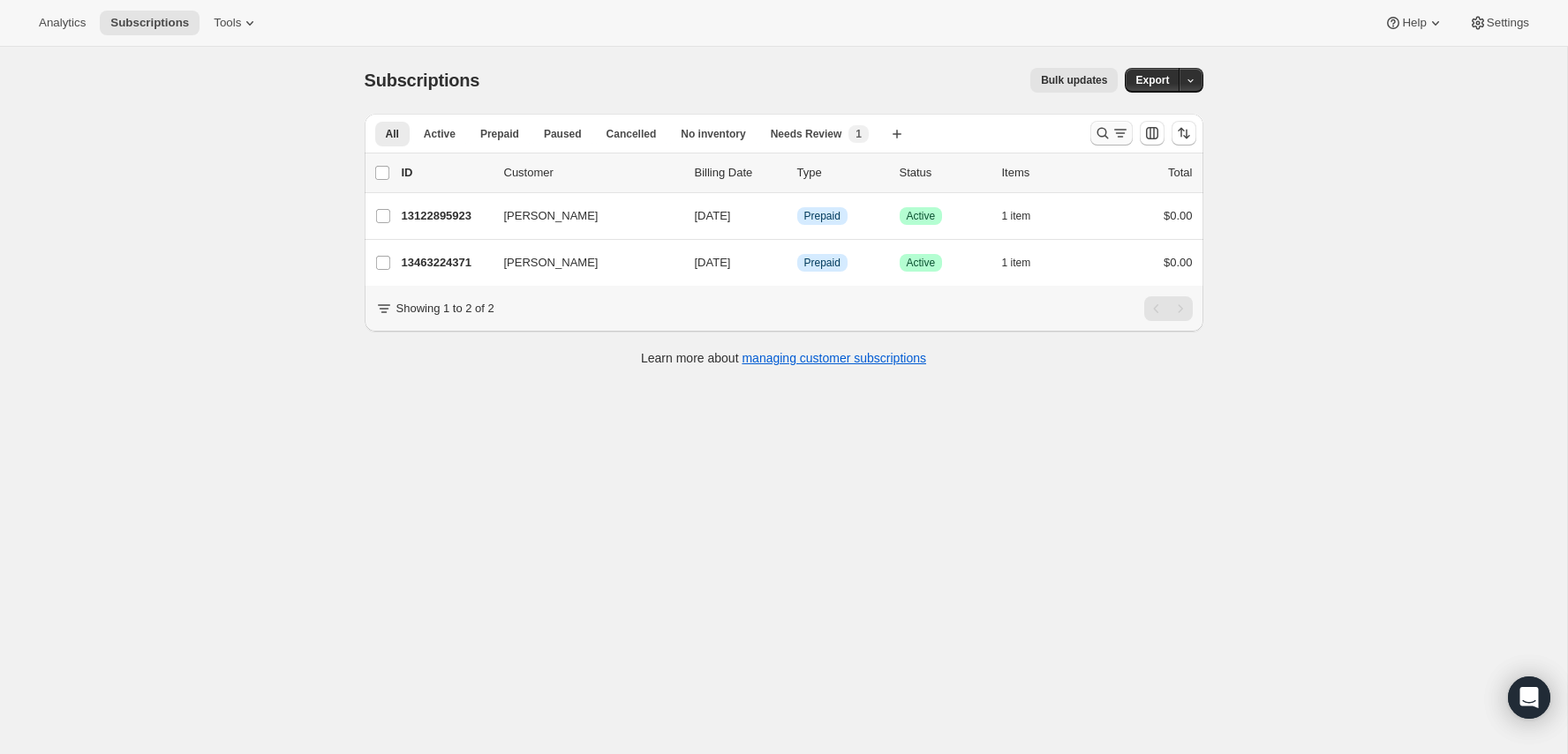
click at [1103, 130] on icon "Search and filter results" at bounding box center [1102, 133] width 18 height 18
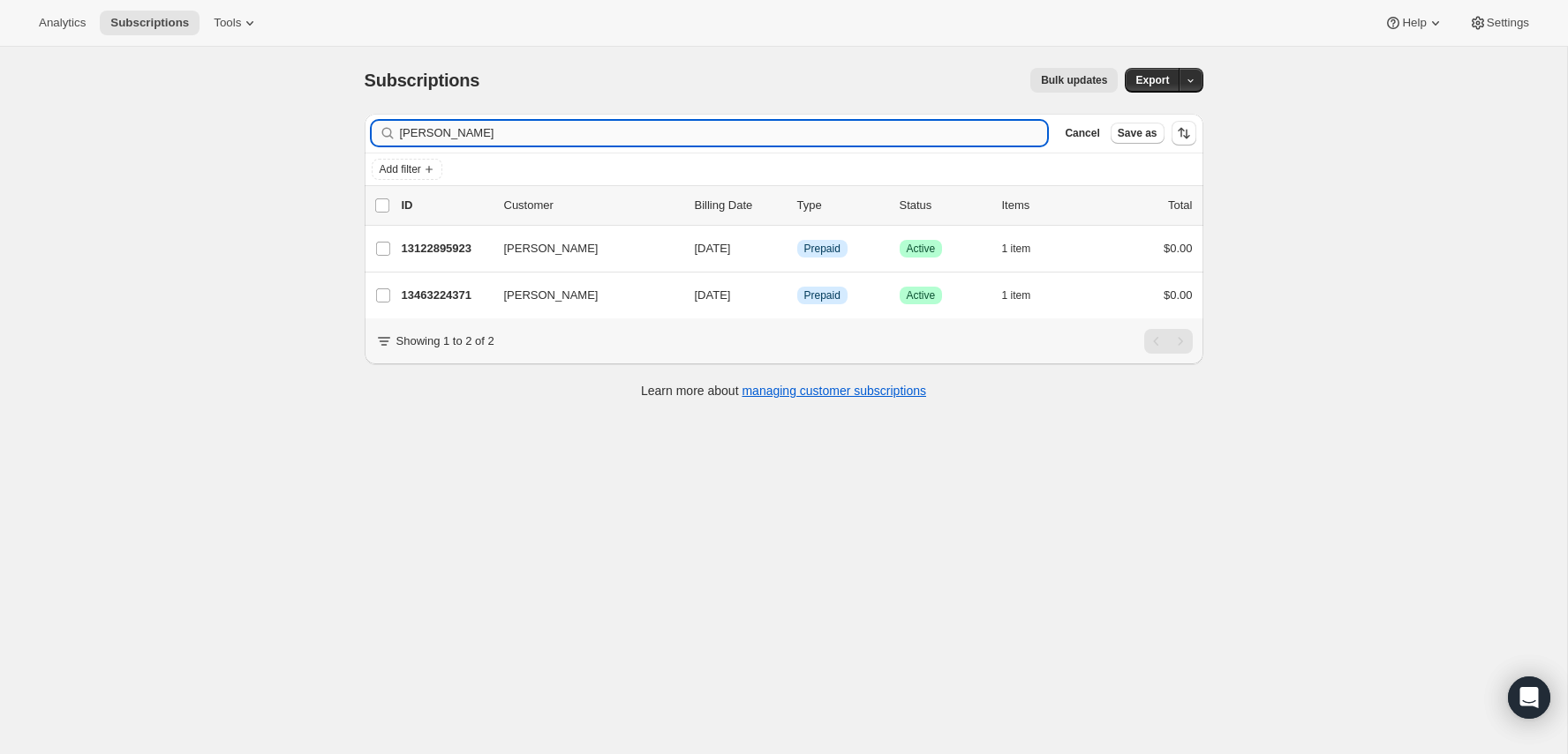
click at [799, 121] on input "[PERSON_NAME]" at bounding box center [723, 133] width 648 height 25
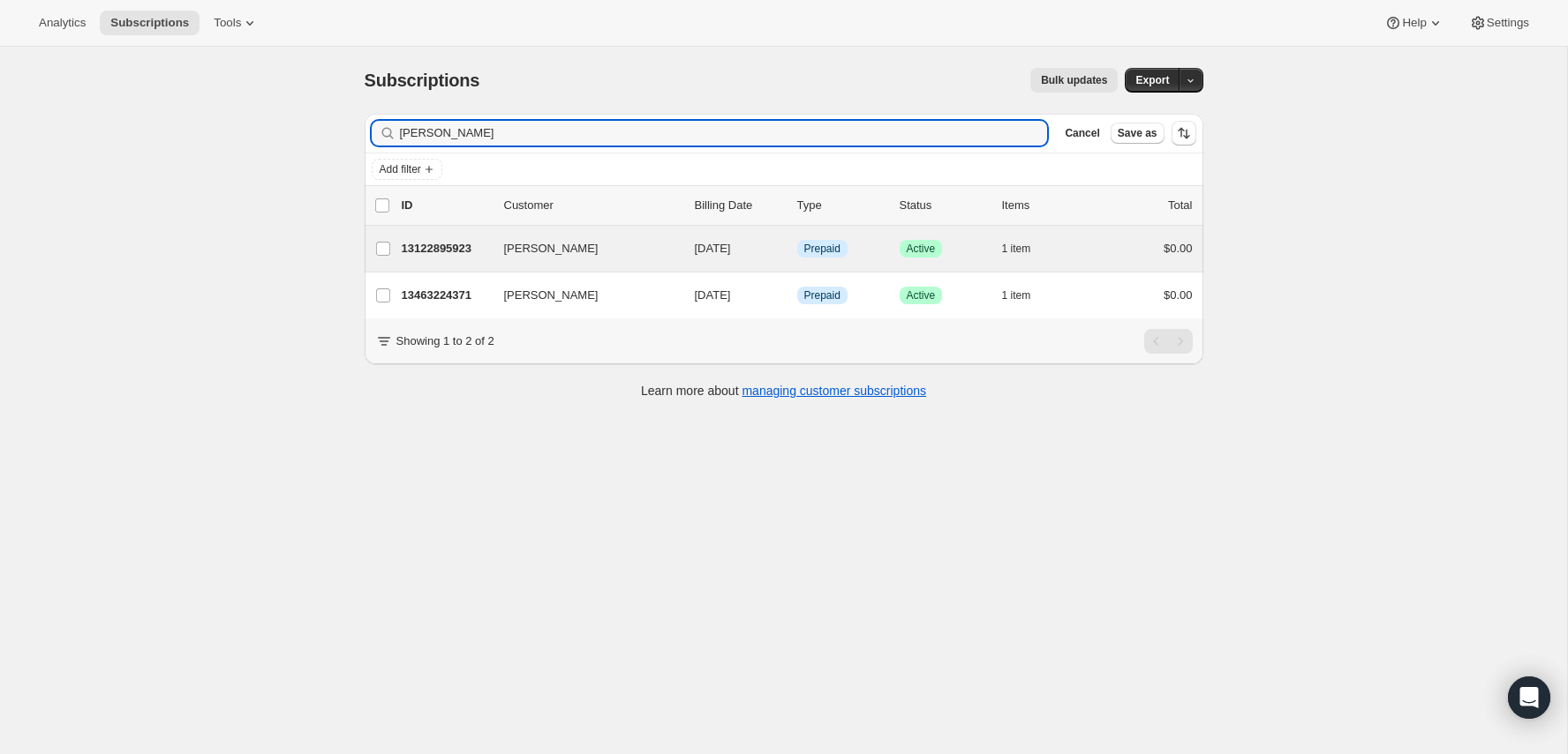
type input "Renaud Jobin-Robitaille"
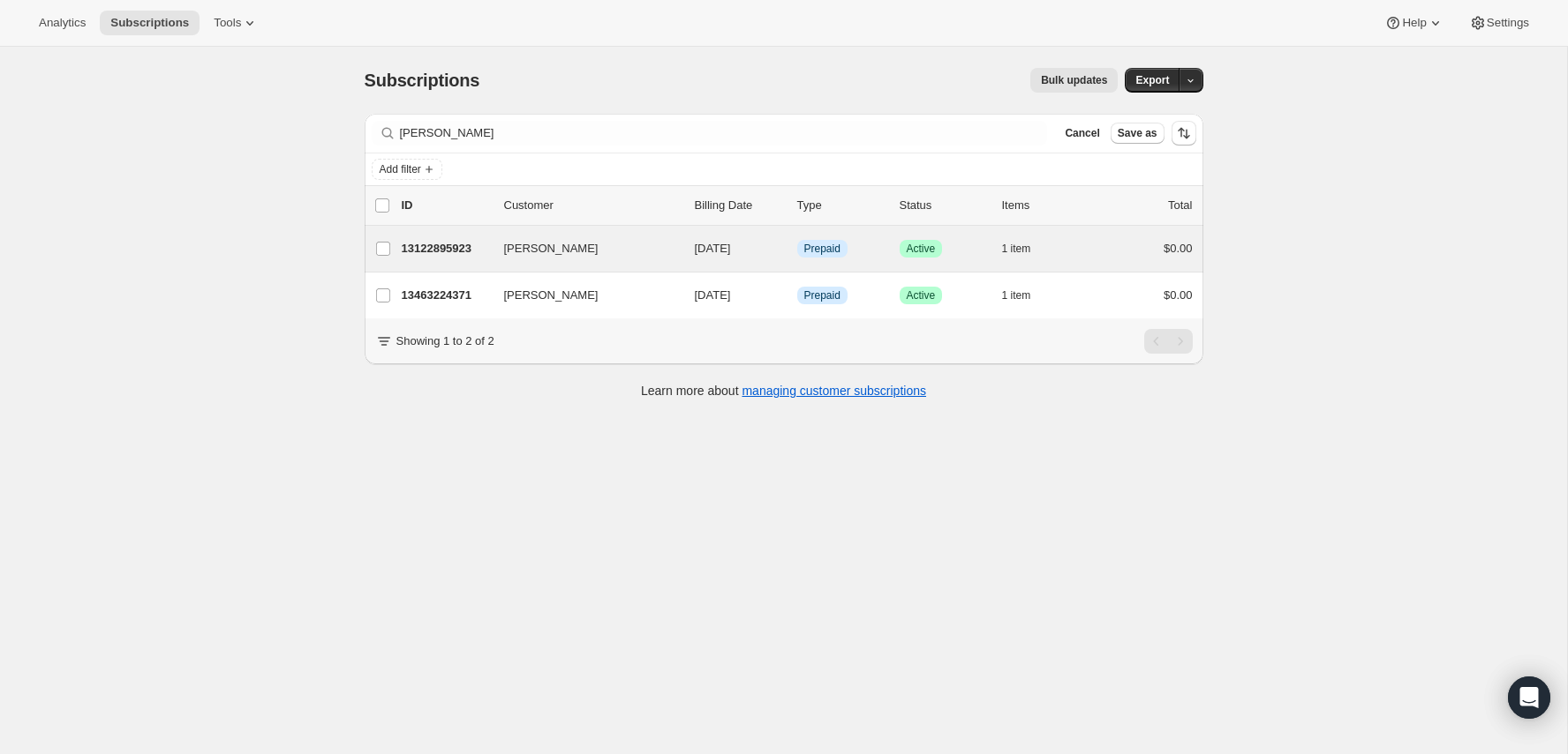
click at [484, 226] on div "Renaud Jobin-Robitaille 13122895923 Renaud Jobin-Robitaille 08/22/2025 Info Pre…" at bounding box center [784, 249] width 838 height 46
click at [453, 245] on p "13122895923" at bounding box center [446, 249] width 89 height 18
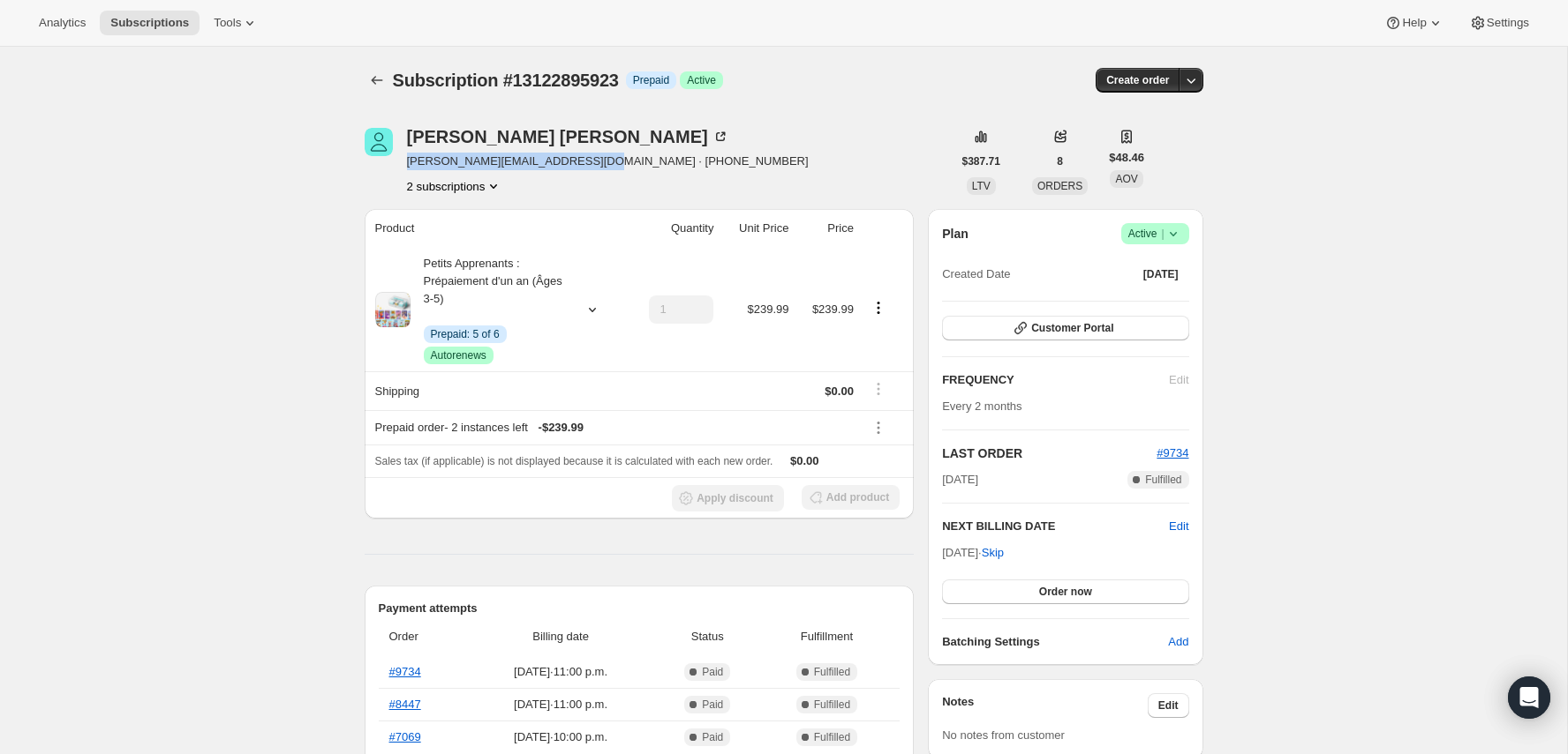
drag, startPoint x: 401, startPoint y: 163, endPoint x: 586, endPoint y: 160, distance: 185.0
click at [586, 160] on div "Renaud Jobin-Robitaille robitaille.renaud@ccapcable.com · +14186555527 2 subscr…" at bounding box center [658, 161] width 587 height 67
copy span "robitaille.renaud@ccapcable.com"
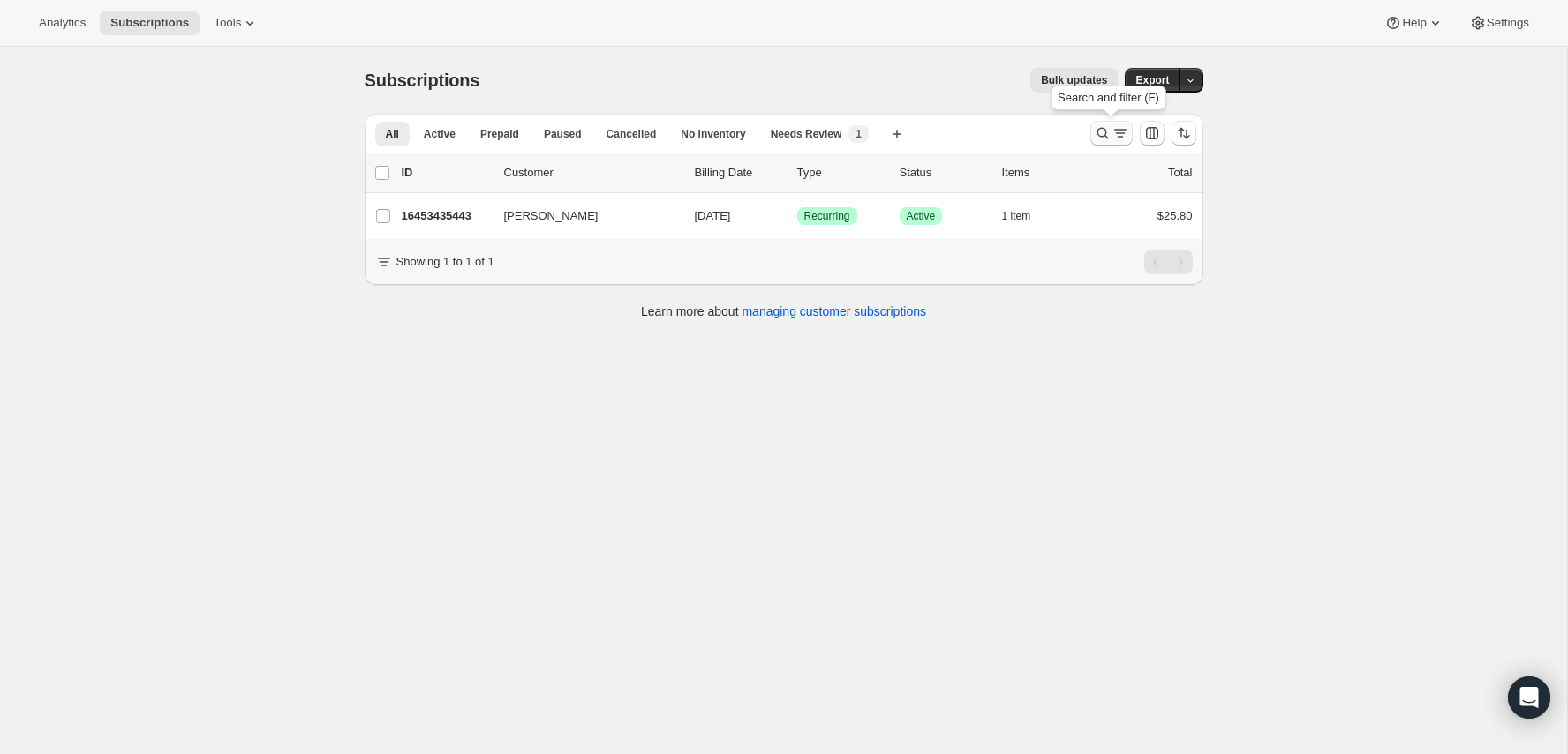
click at [1095, 130] on icon "Search and filter results" at bounding box center [1102, 133] width 18 height 18
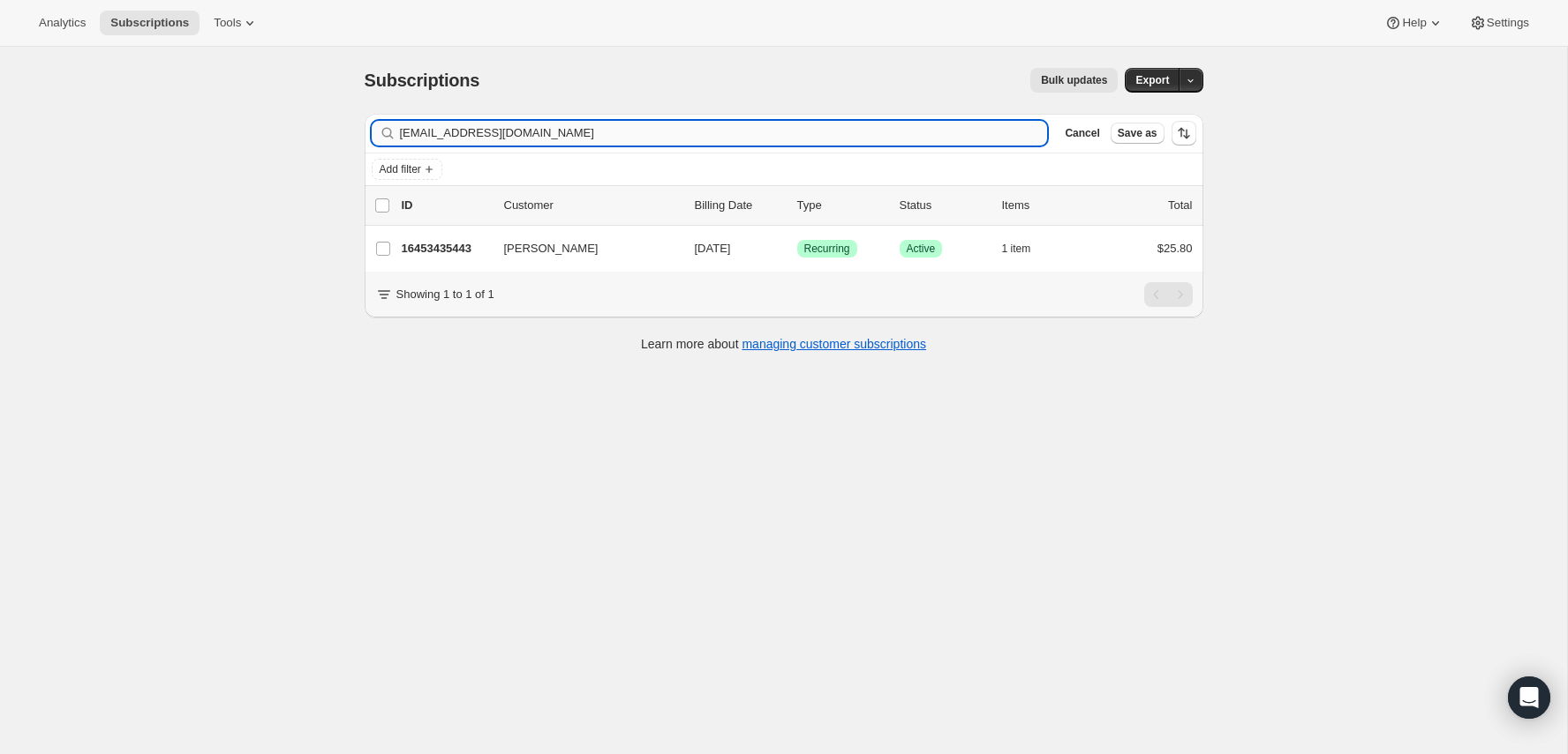
click at [935, 135] on input "[EMAIL_ADDRESS][DOMAIN_NAME]" at bounding box center [723, 133] width 648 height 25
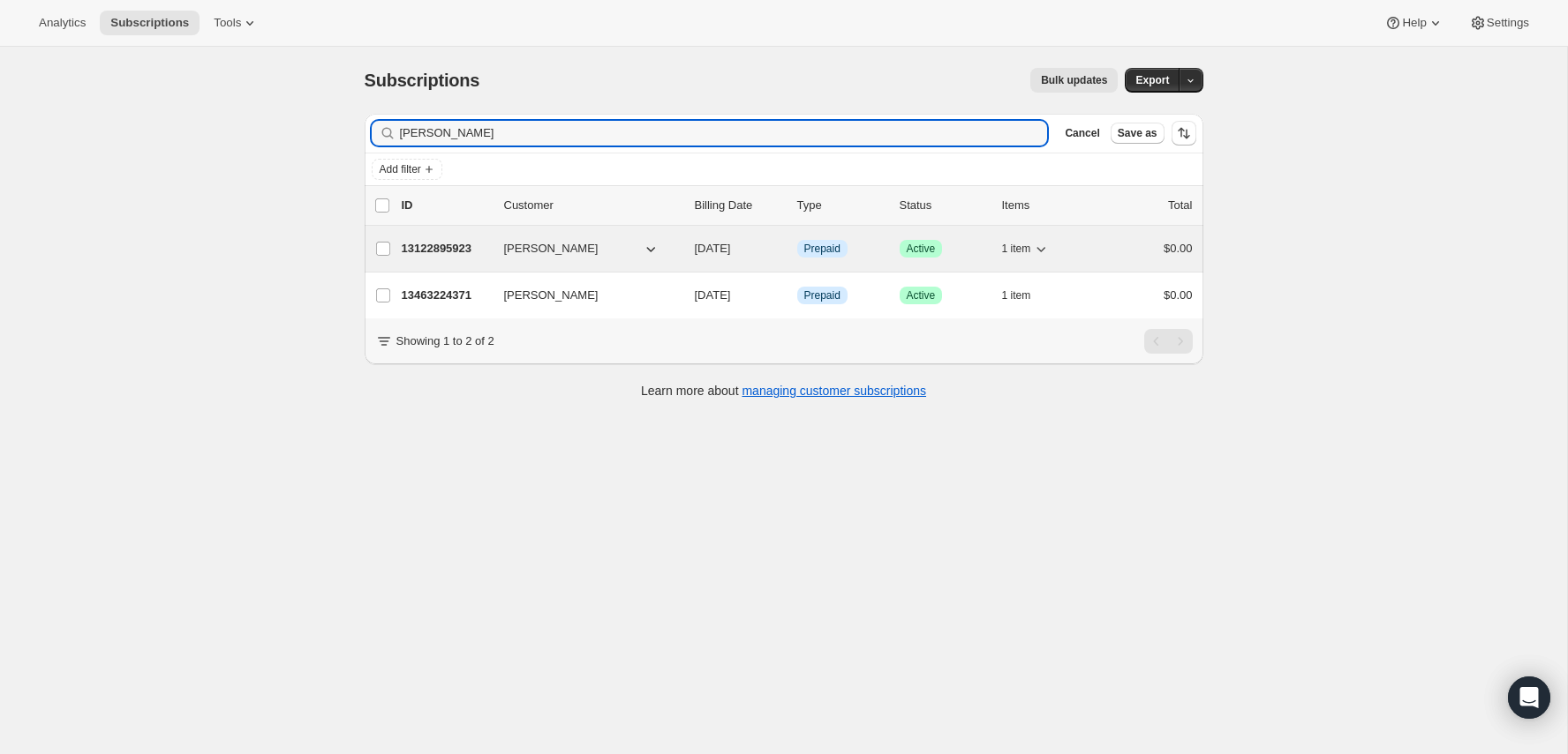
type input "[PERSON_NAME]"
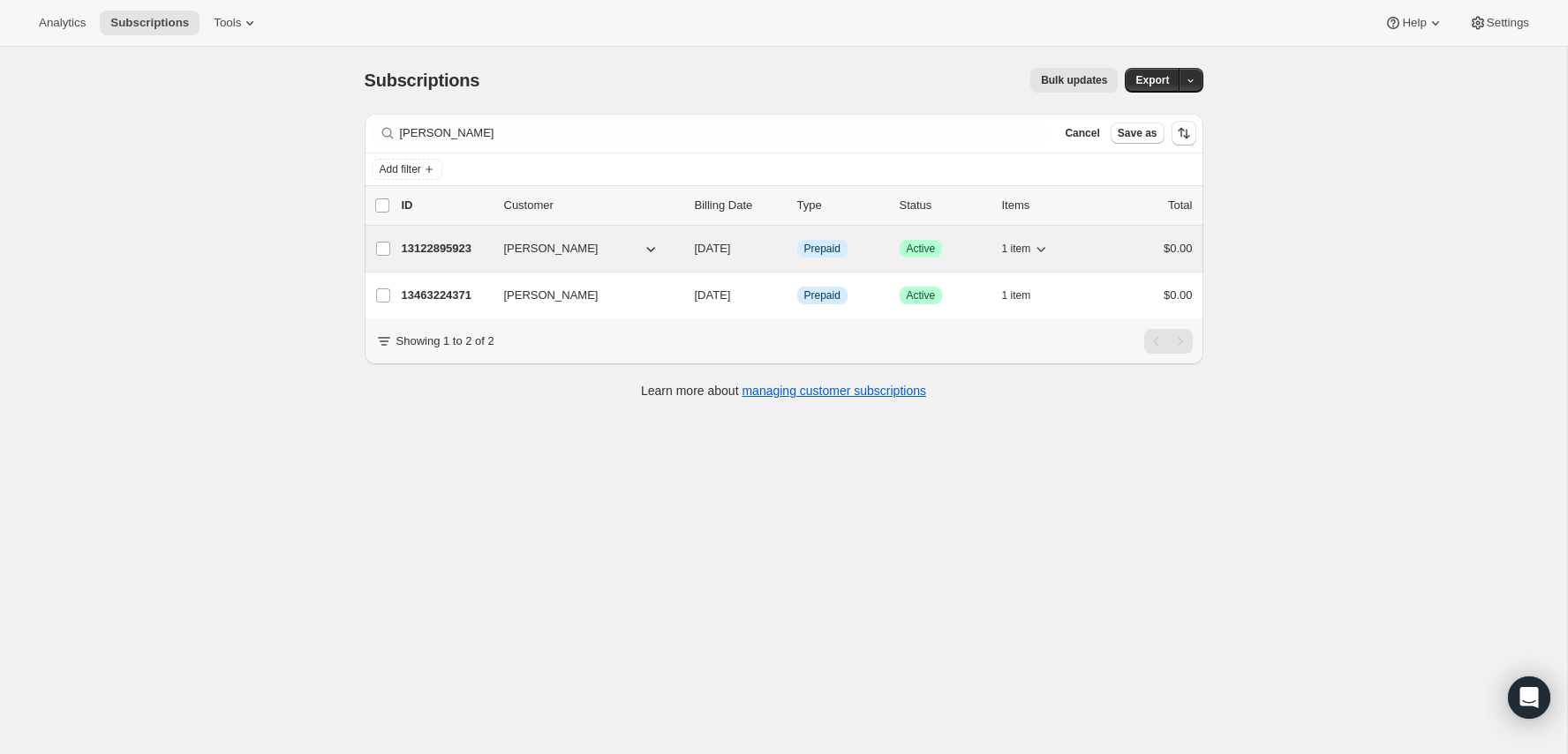
click at [465, 240] on p "13122895923" at bounding box center [446, 249] width 89 height 18
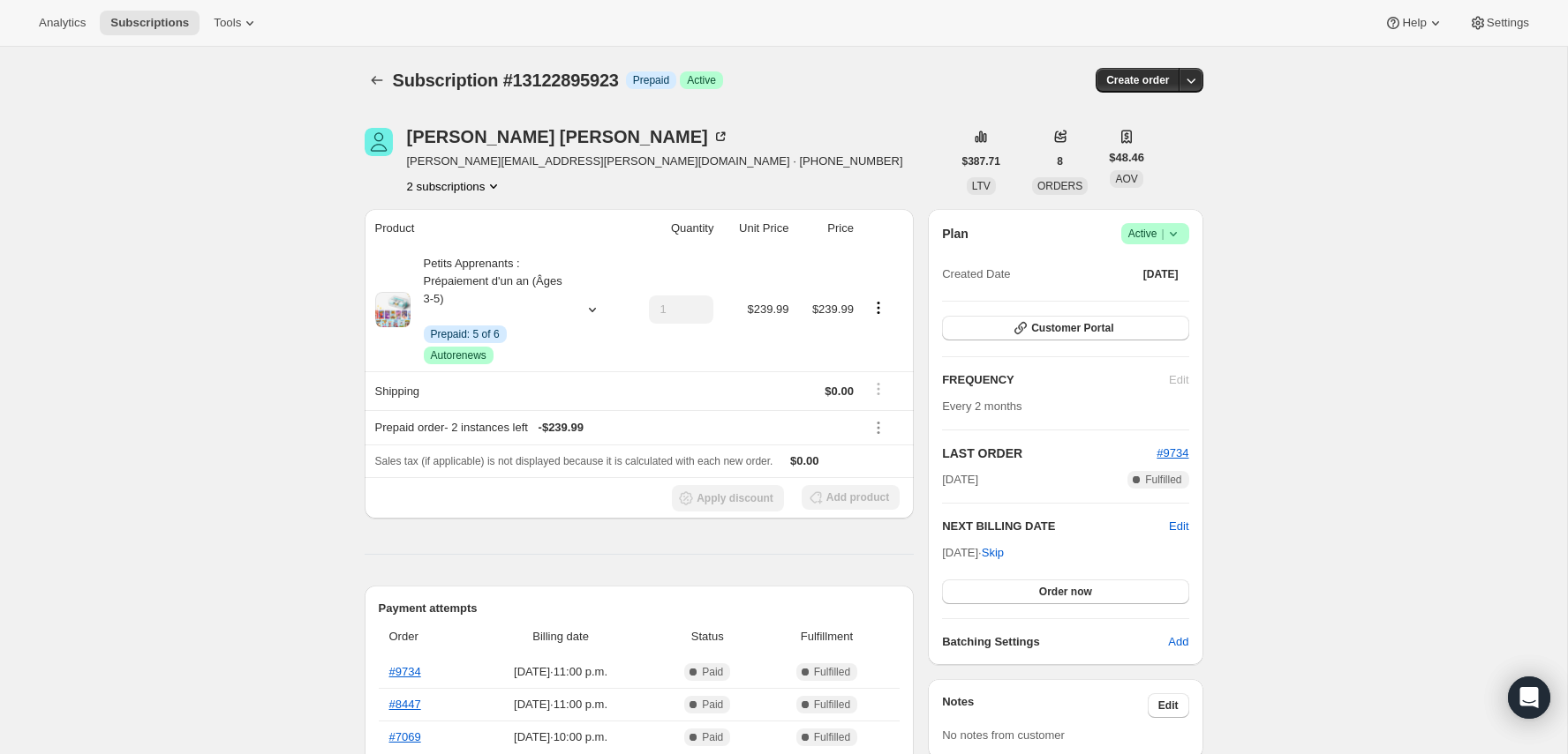
click at [1078, 306] on div "Plan Success Active | Created Date Dec 22, 2024 Customer Portal FREQUENCY Edit …" at bounding box center [1065, 437] width 246 height 428
click at [1078, 319] on button "Customer Portal" at bounding box center [1065, 328] width 246 height 25
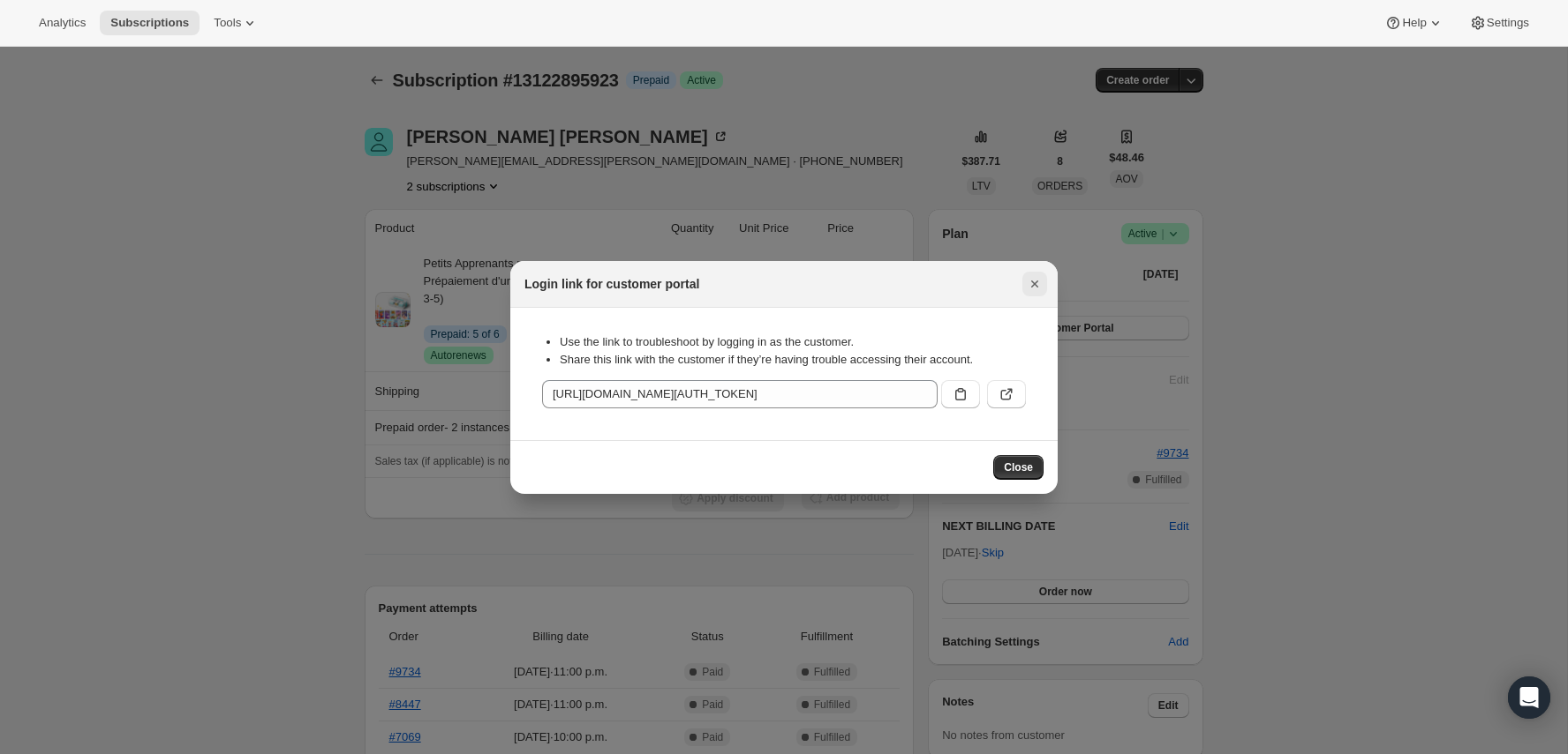
click at [1031, 292] on icon "Close" at bounding box center [1034, 284] width 18 height 18
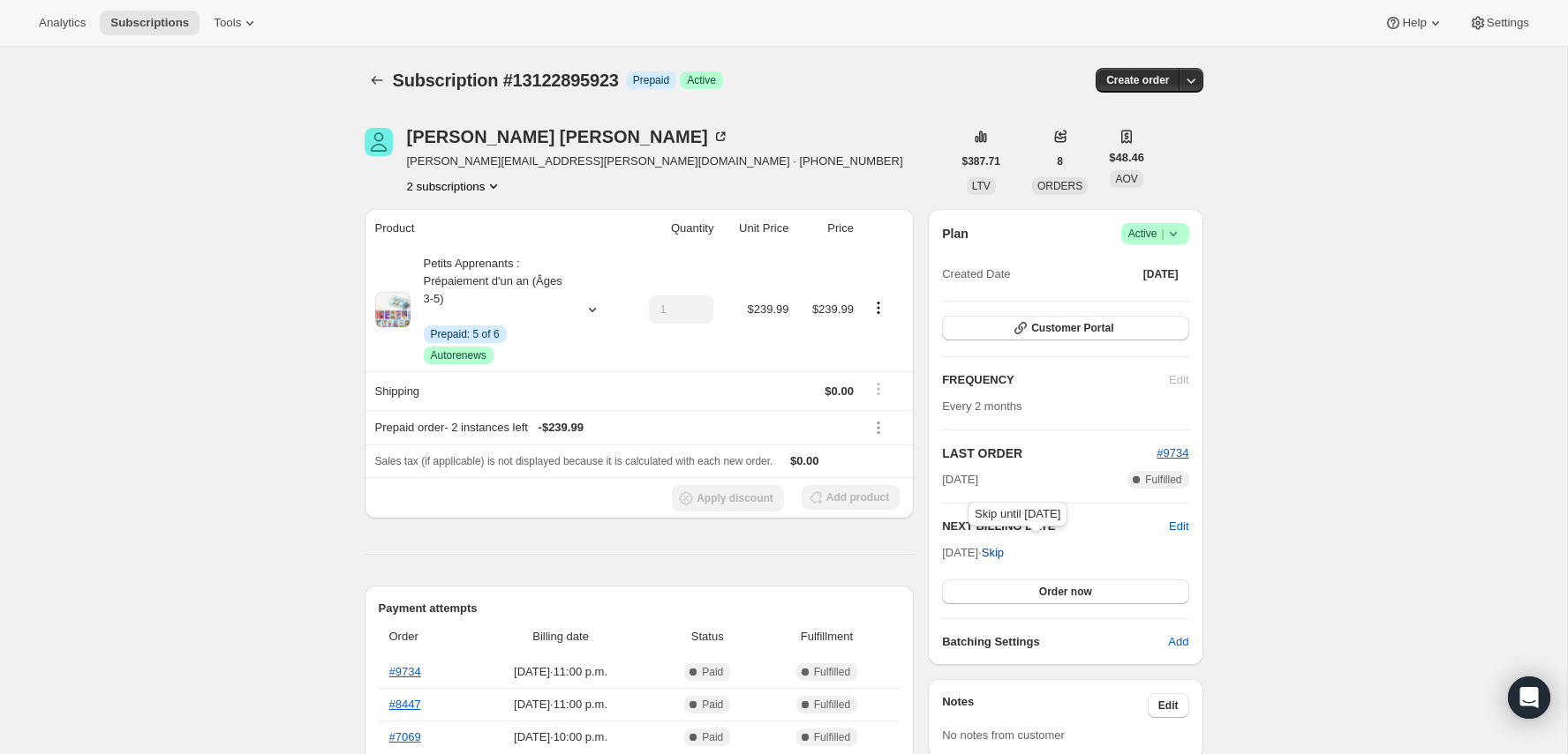
scroll to position [37, 0]
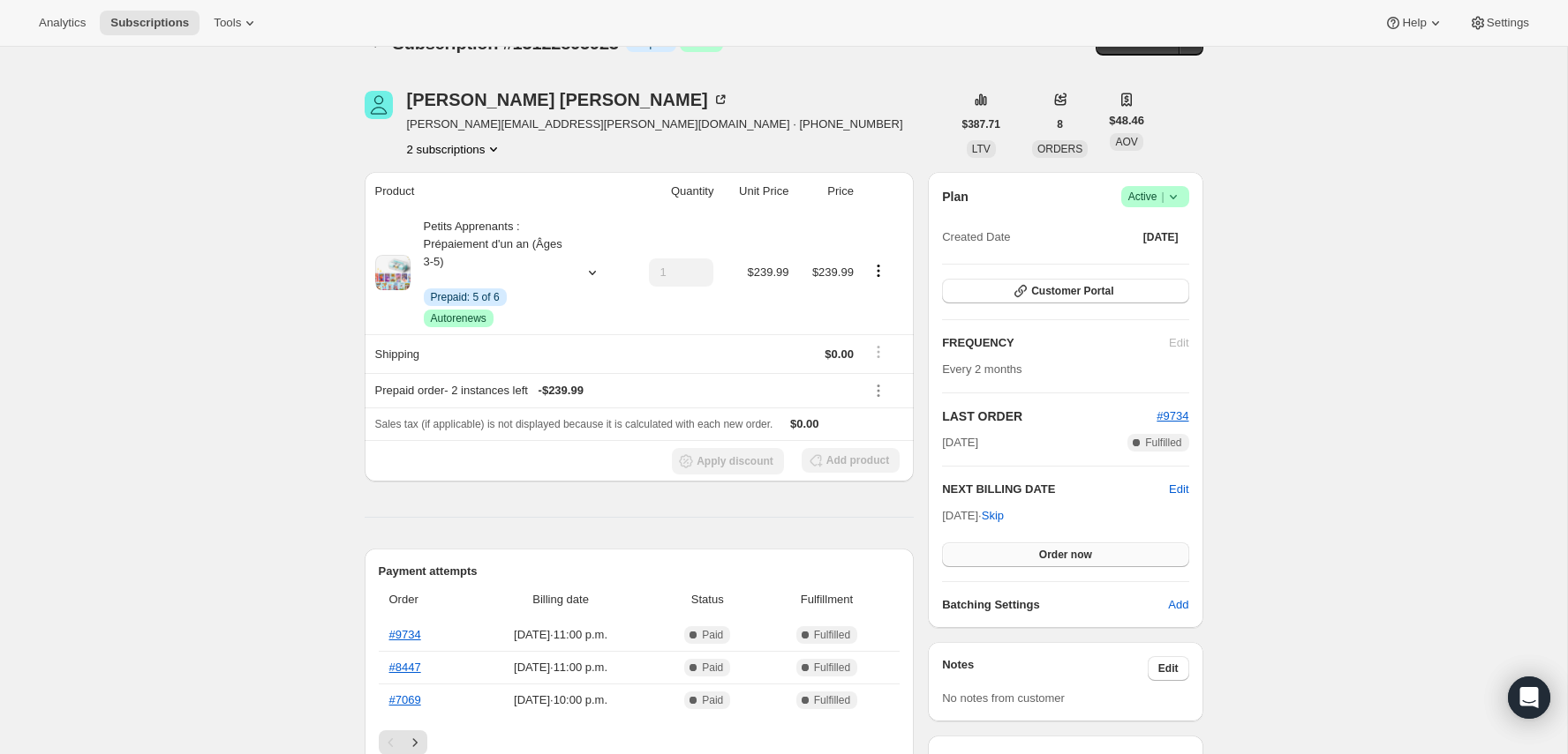
click at [1057, 554] on span "Order now" at bounding box center [1065, 554] width 53 height 14
click at [1057, 554] on span "Click to confirm" at bounding box center [1065, 554] width 80 height 14
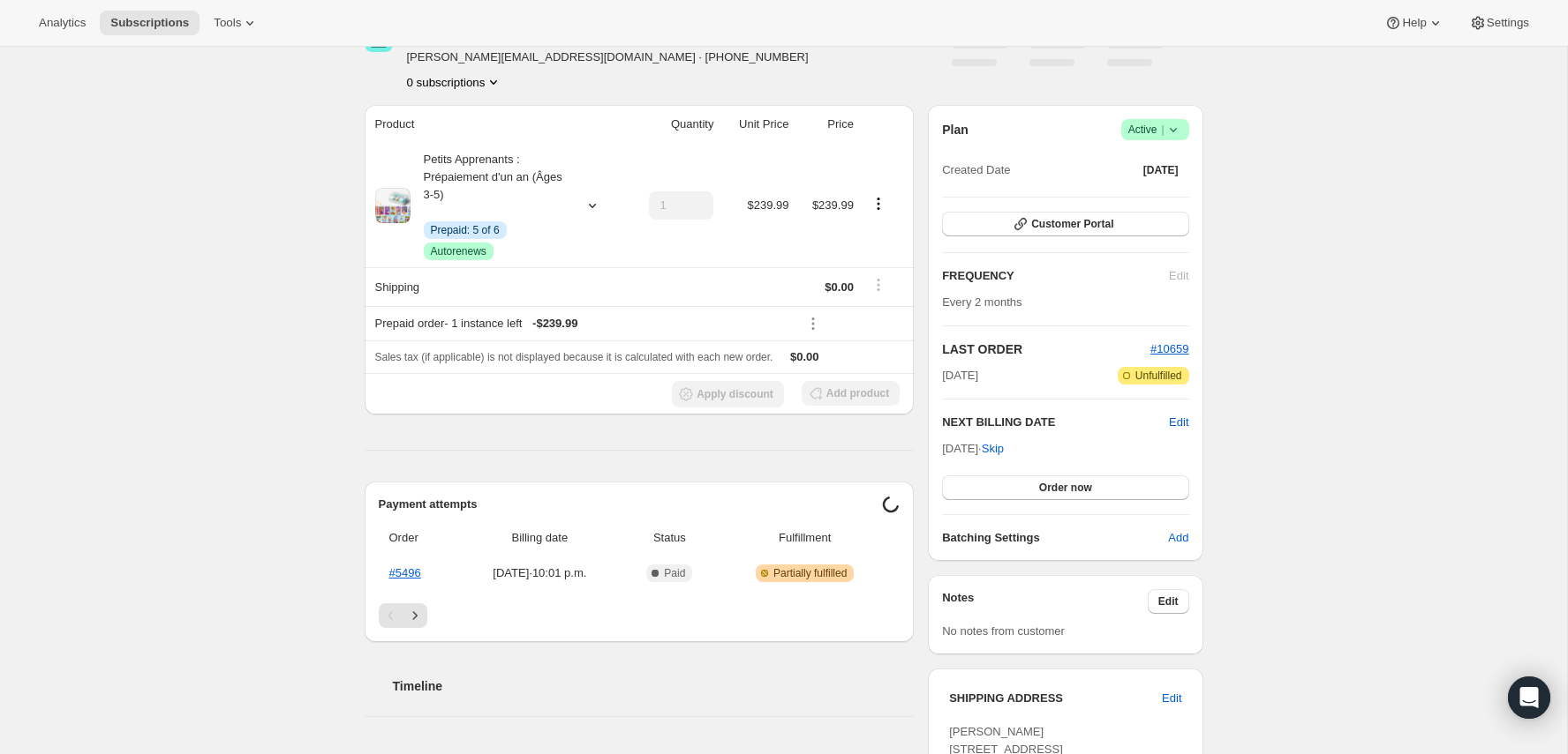
scroll to position [139, 0]
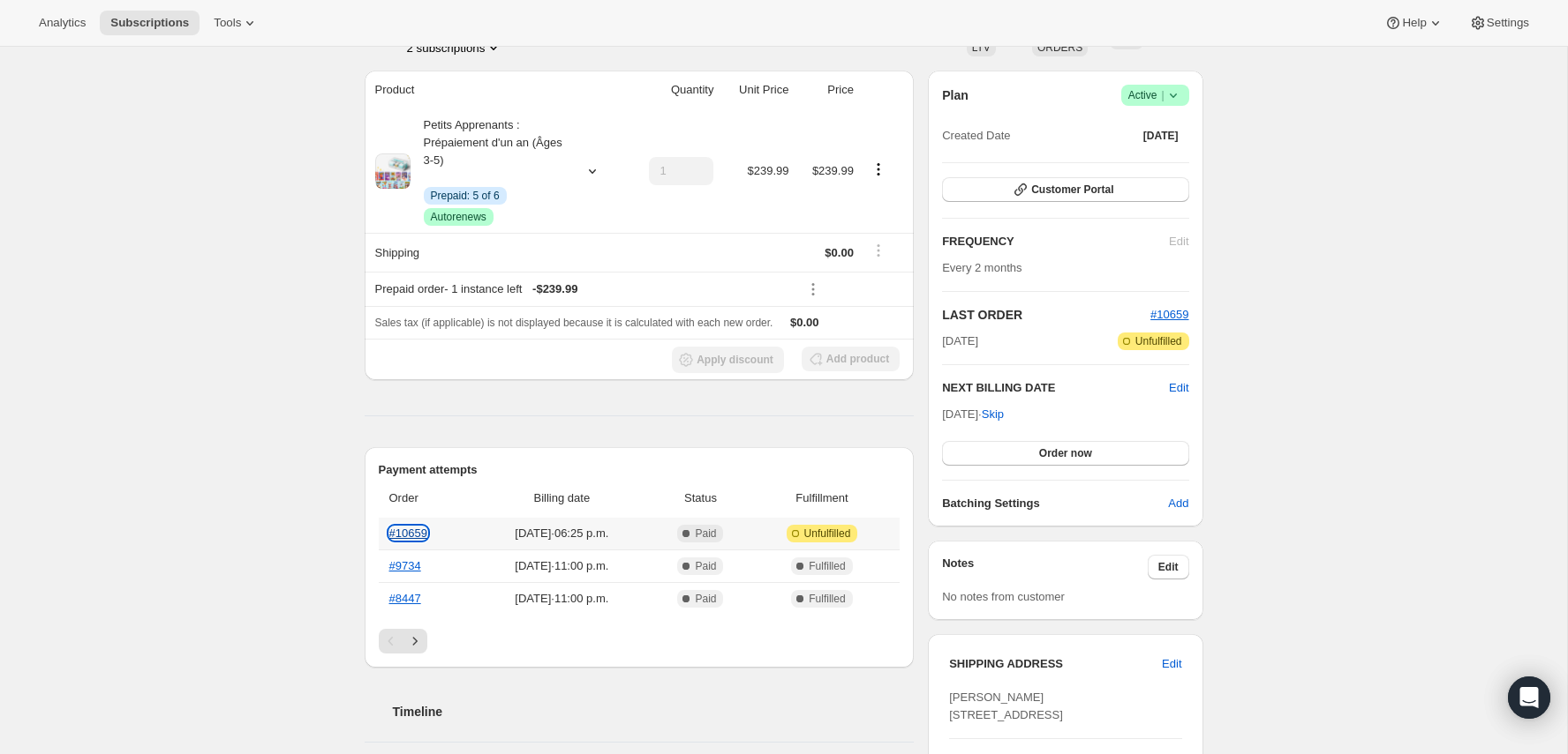
click at [409, 533] on link "#10659" at bounding box center [408, 533] width 38 height 13
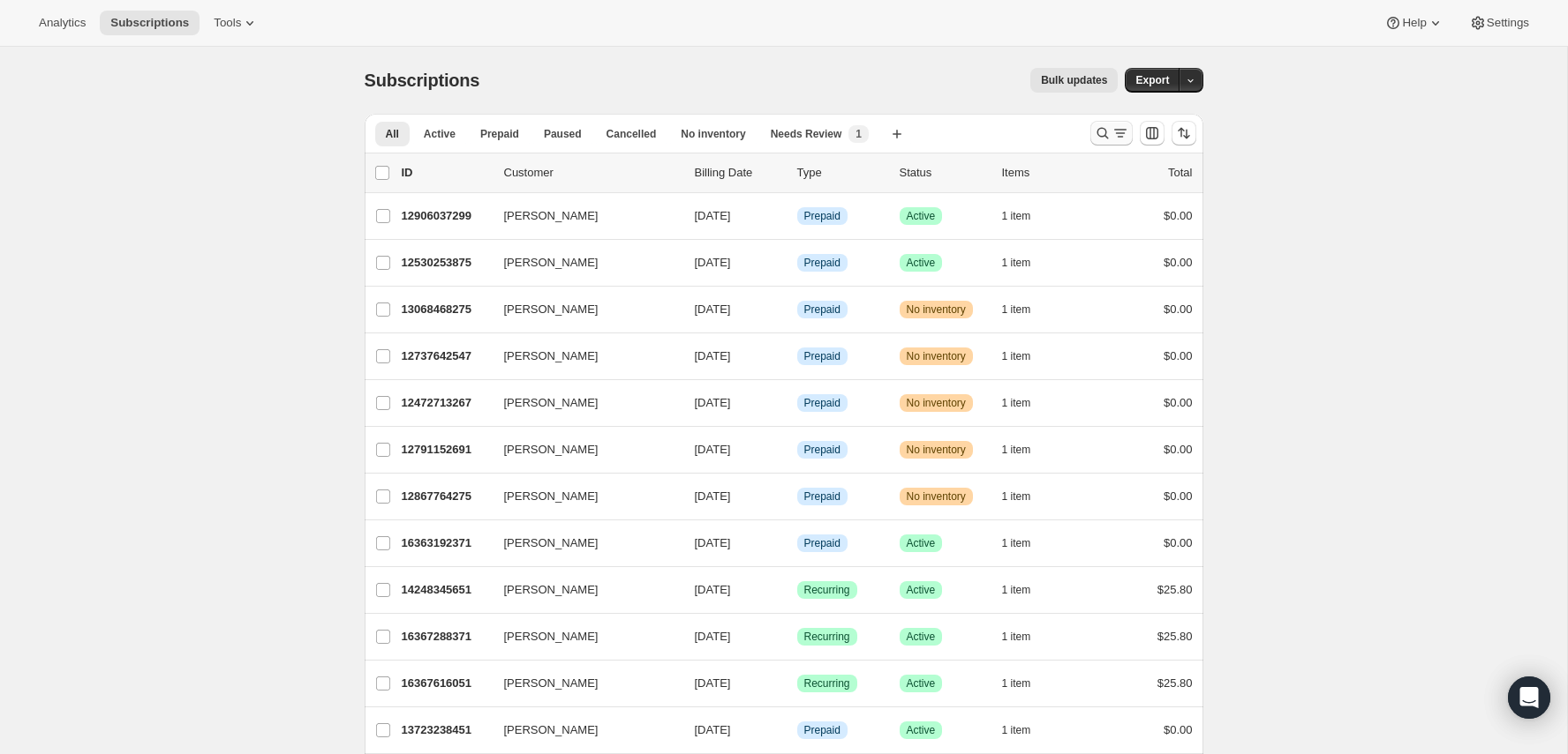
click at [1103, 131] on icon "Search and filter results" at bounding box center [1102, 133] width 18 height 18
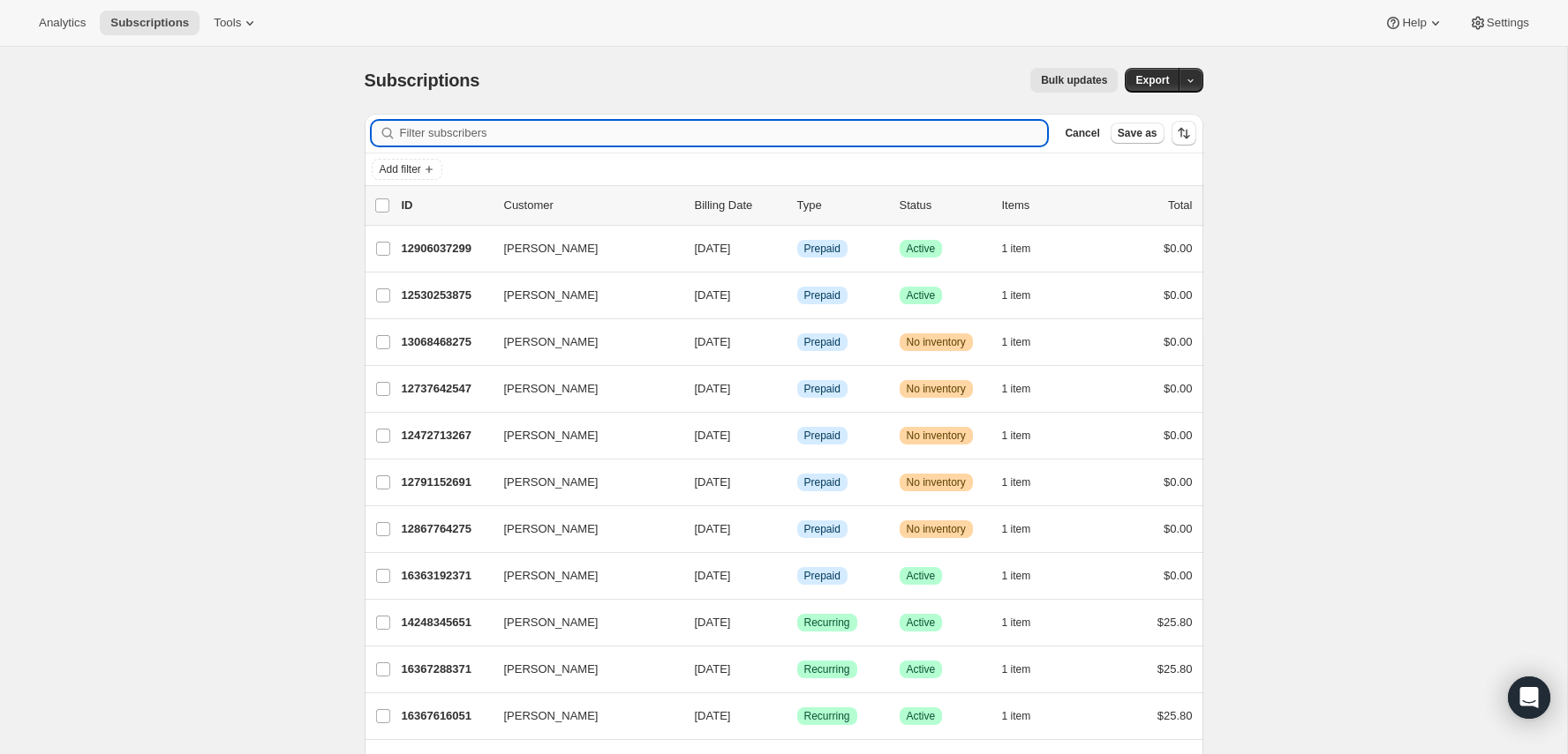
click at [850, 140] on input "Filter subscribers" at bounding box center [723, 133] width 648 height 25
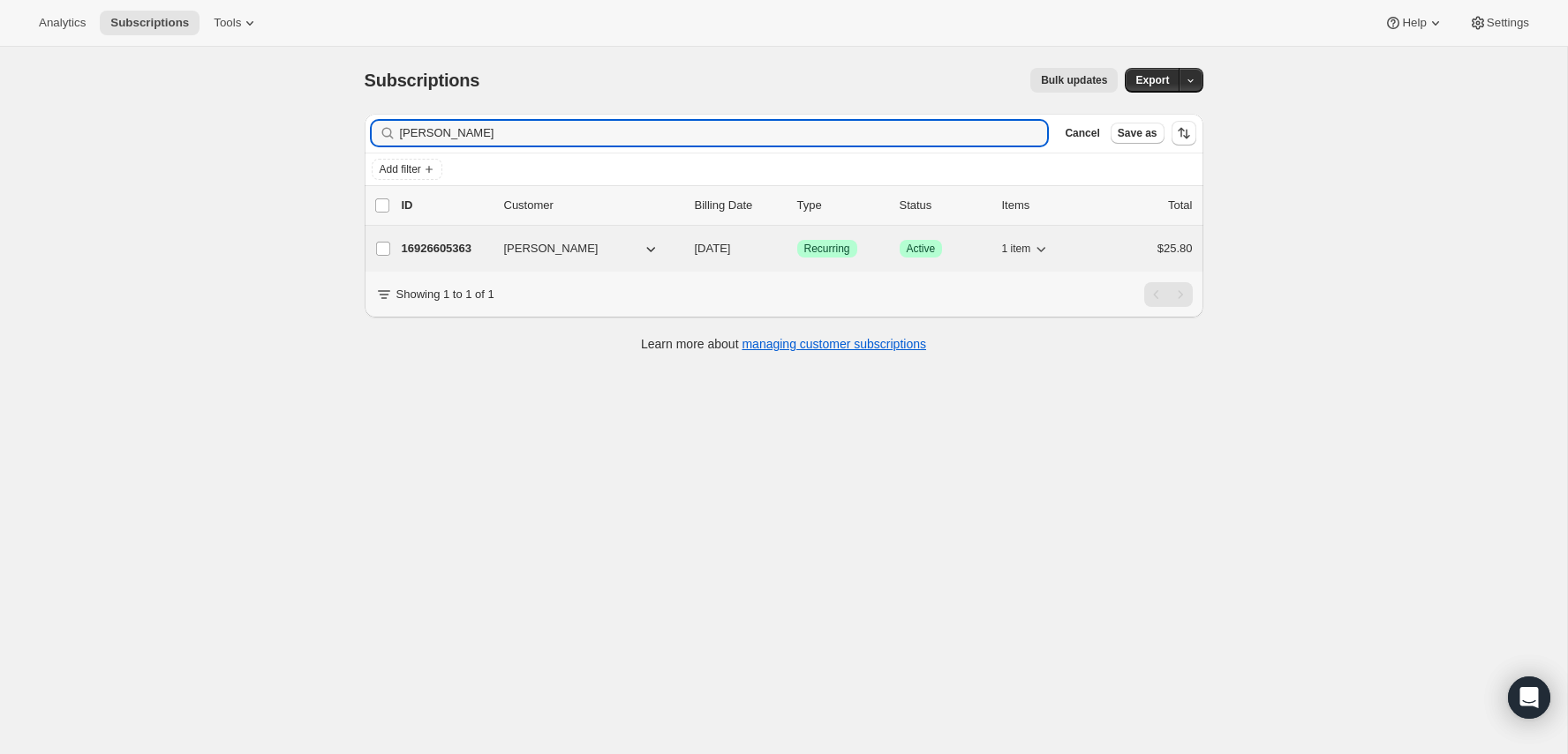
type input "[PERSON_NAME]"
click at [422, 255] on p "16926605363" at bounding box center [446, 249] width 89 height 18
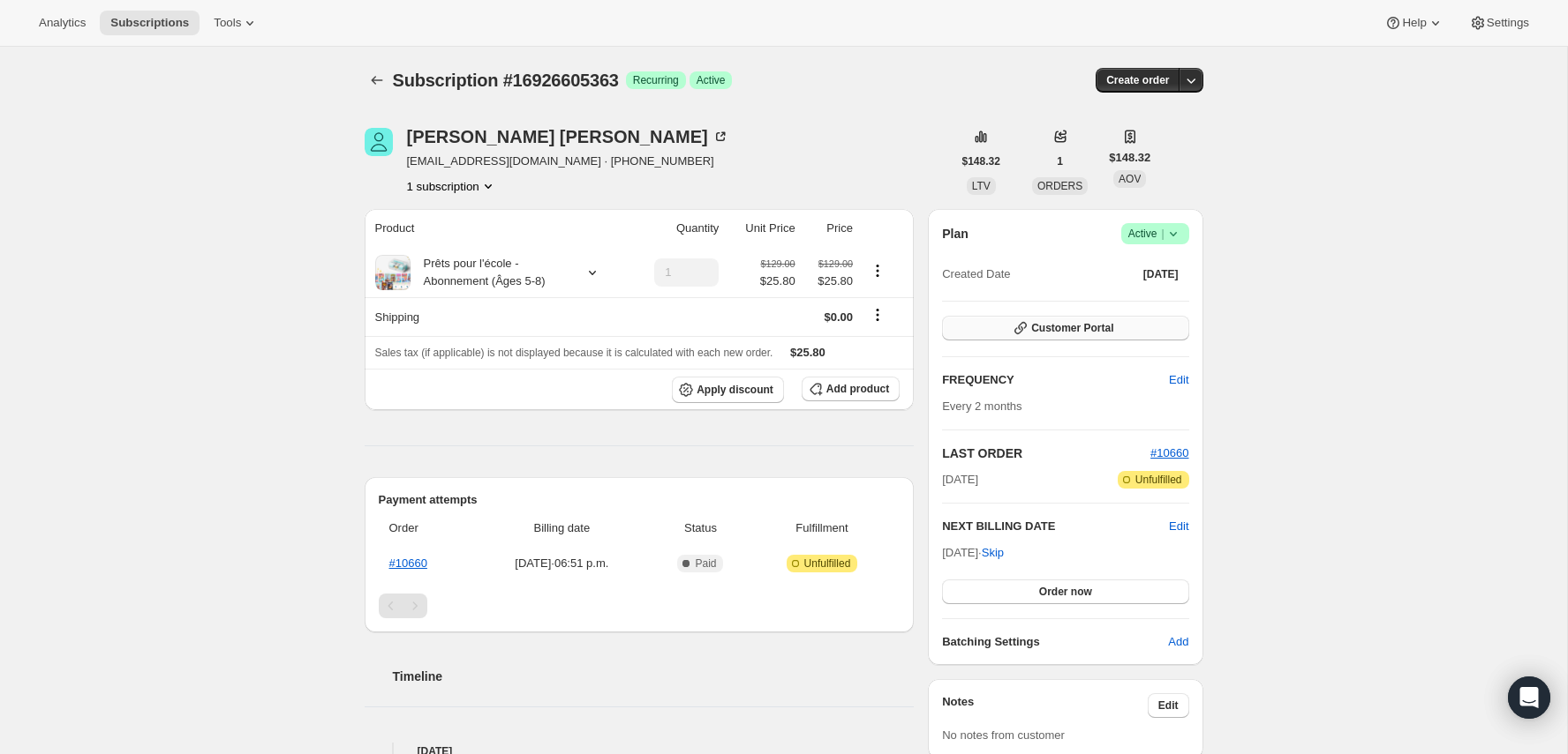
click at [1063, 329] on span "Customer Portal" at bounding box center [1072, 328] width 82 height 14
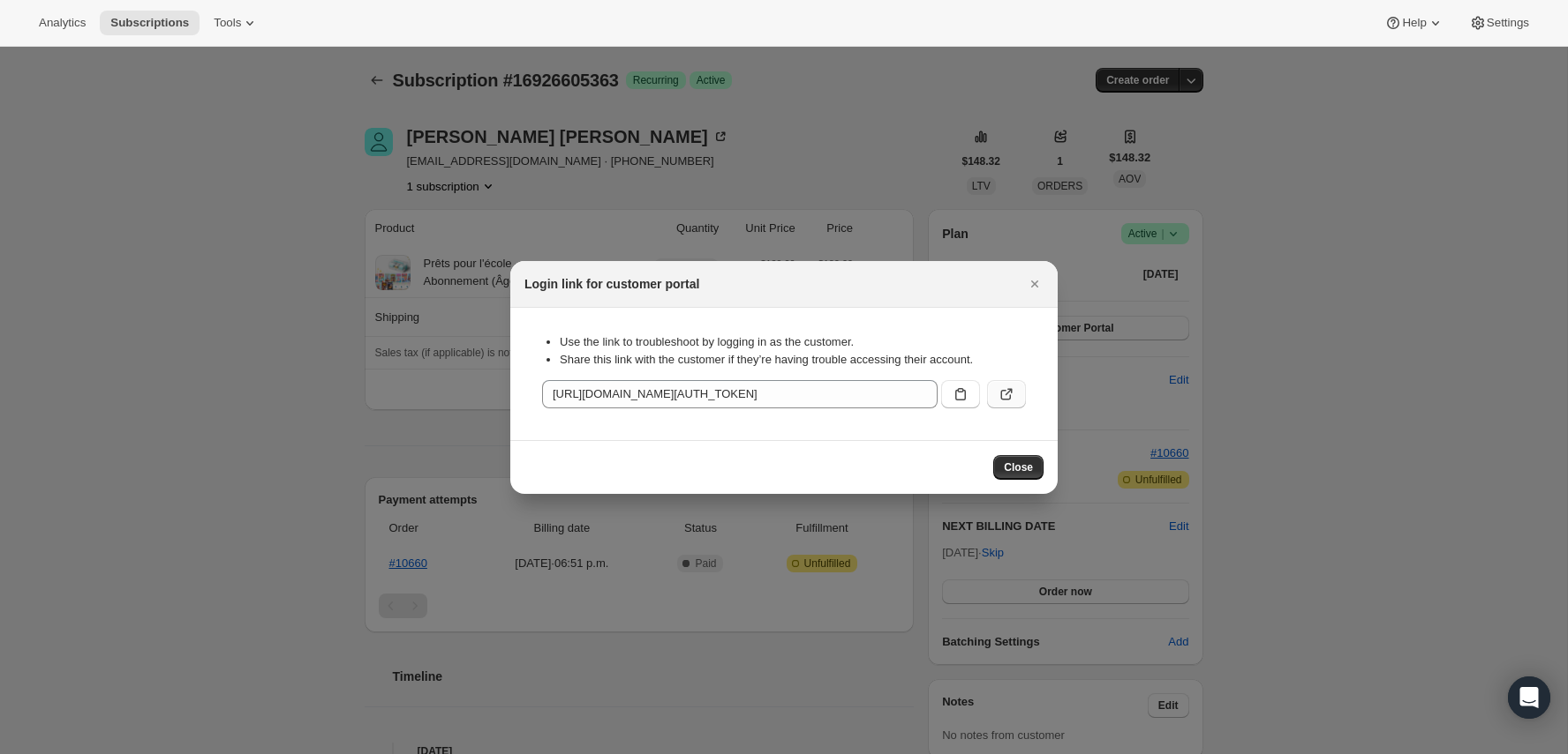
click at [1015, 395] on button ":rcc:" at bounding box center [1006, 395] width 39 height 28
click at [1038, 284] on icon "Close" at bounding box center [1034, 284] width 18 height 18
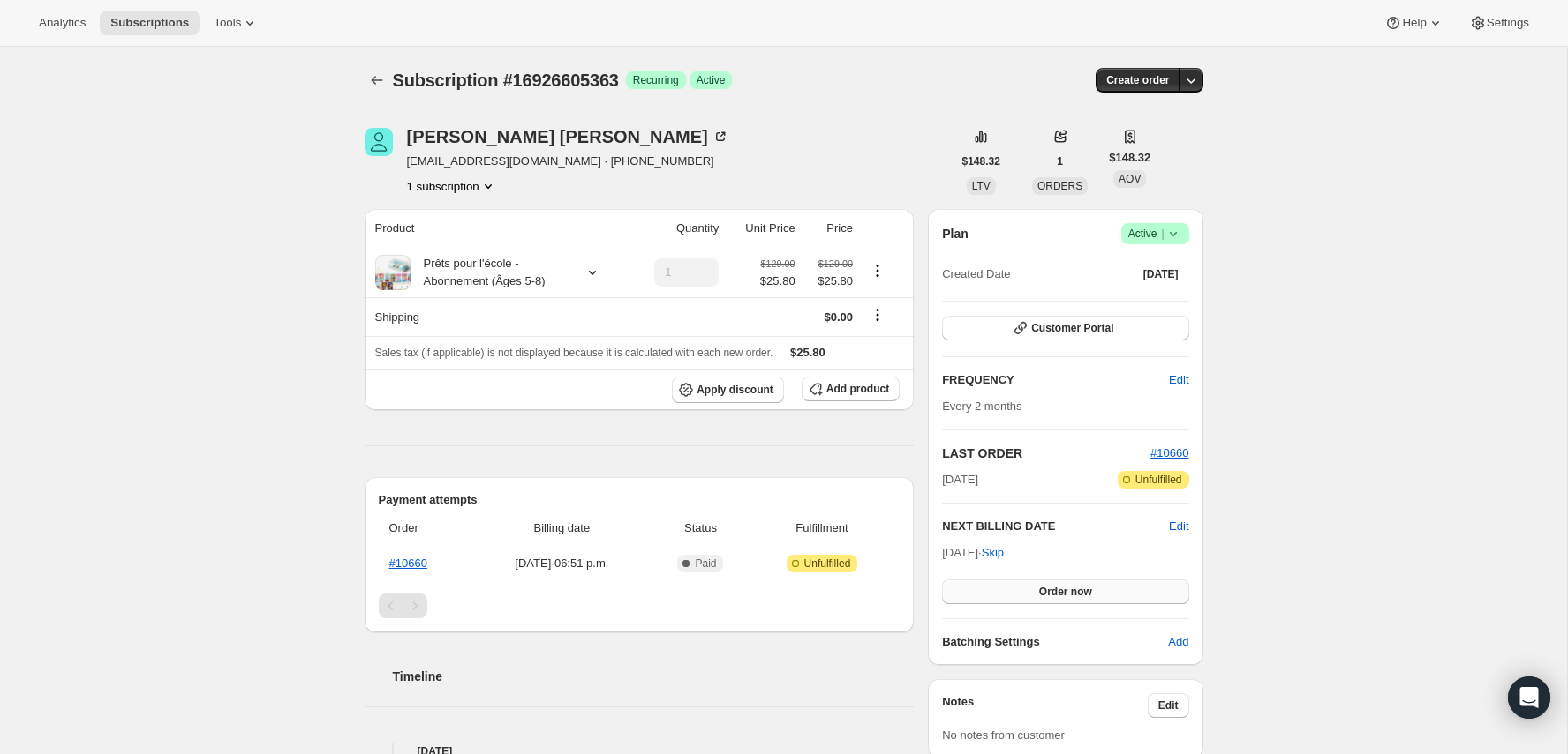
click at [1098, 585] on button "Order now" at bounding box center [1065, 592] width 246 height 25
click at [1098, 585] on span "Click to confirm" at bounding box center [1065, 592] width 80 height 14
click at [1284, 564] on div "Subscription #16926605363. This page is ready Subscription #16926605363 Success…" at bounding box center [784, 601] width 1567 height 1108
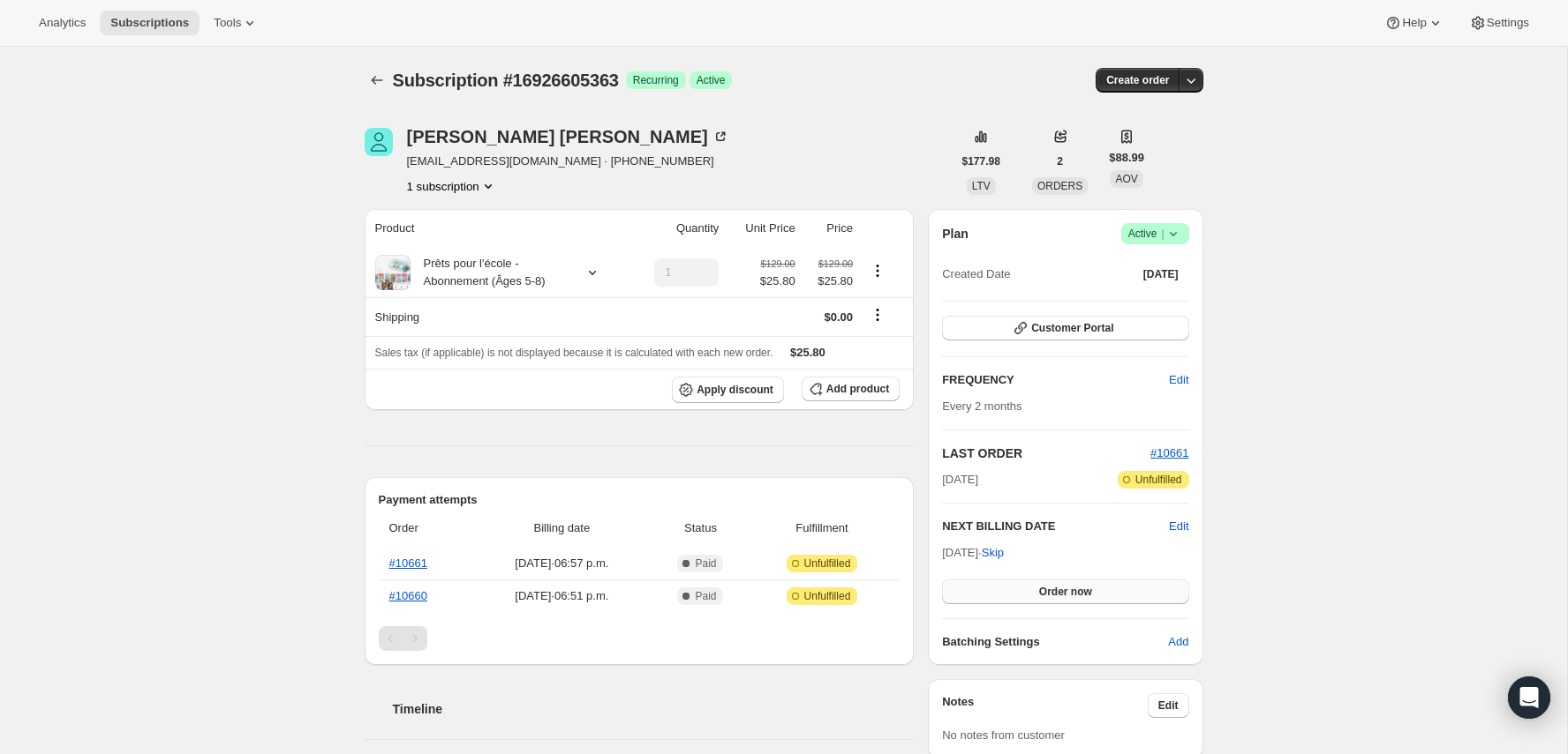
click at [1095, 593] on button "Order now" at bounding box center [1065, 592] width 246 height 25
click at [1095, 593] on span "Click to confirm" at bounding box center [1065, 592] width 80 height 14
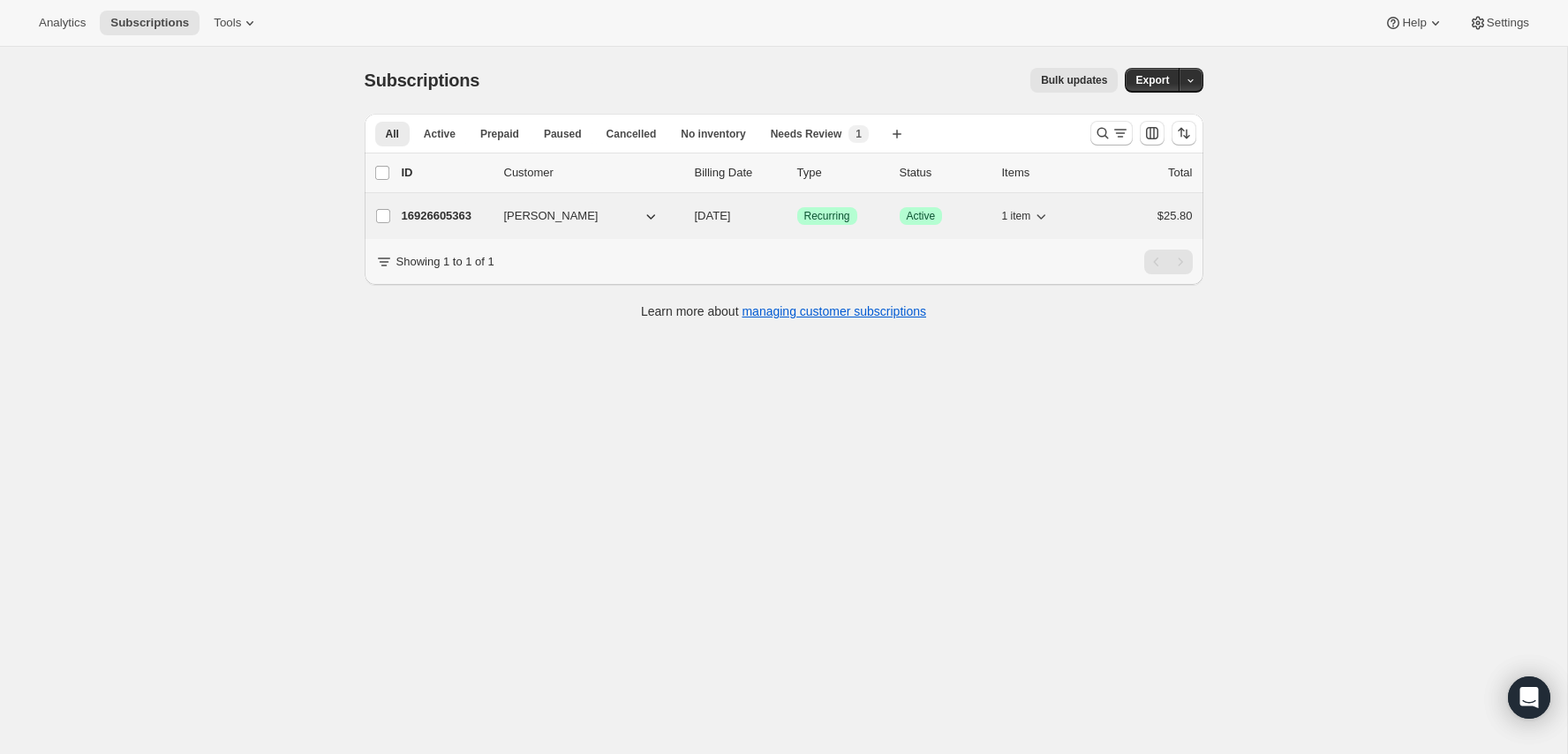
click at [431, 208] on p "16926605363" at bounding box center [446, 216] width 89 height 18
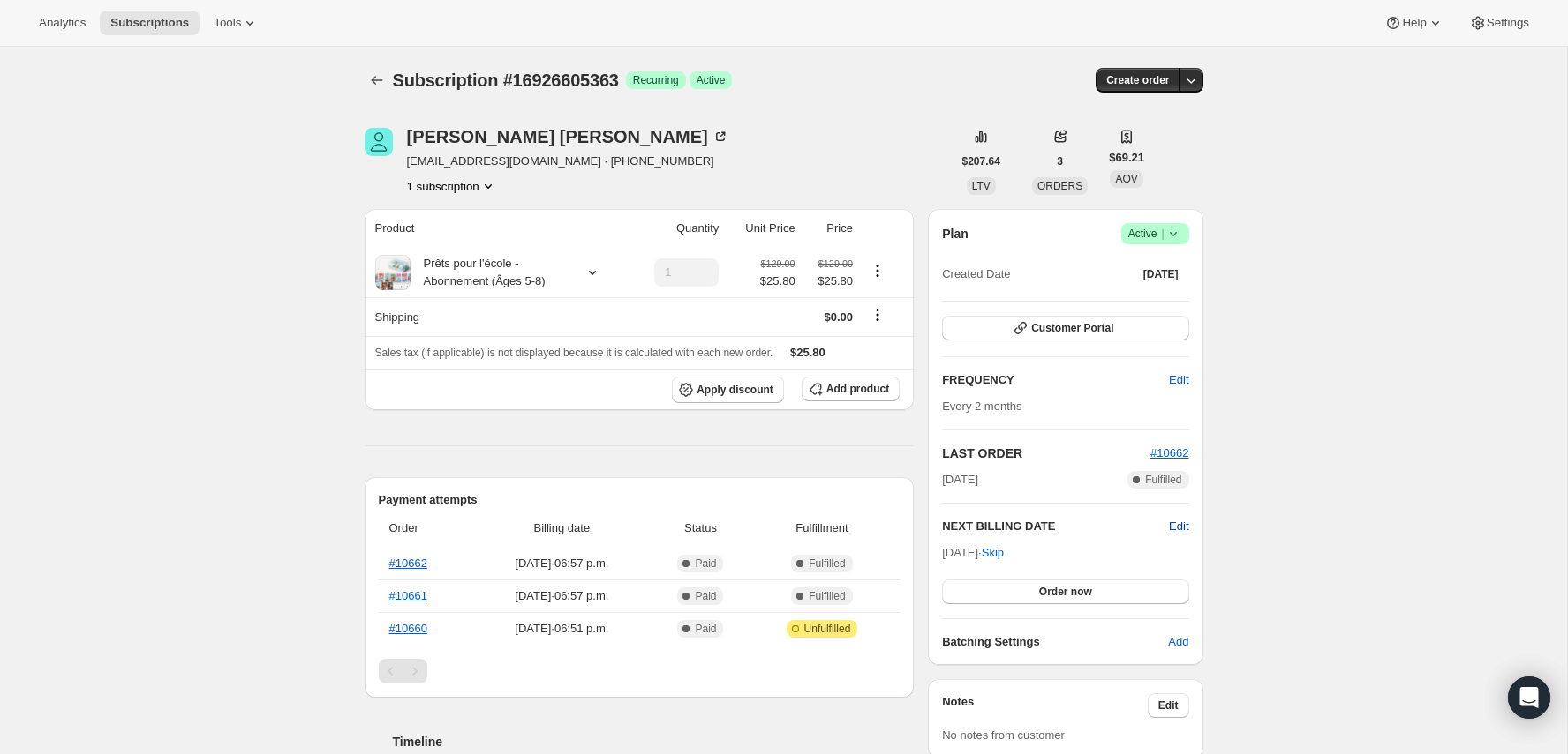
click at [1178, 523] on span "Edit" at bounding box center [1179, 527] width 20 height 18
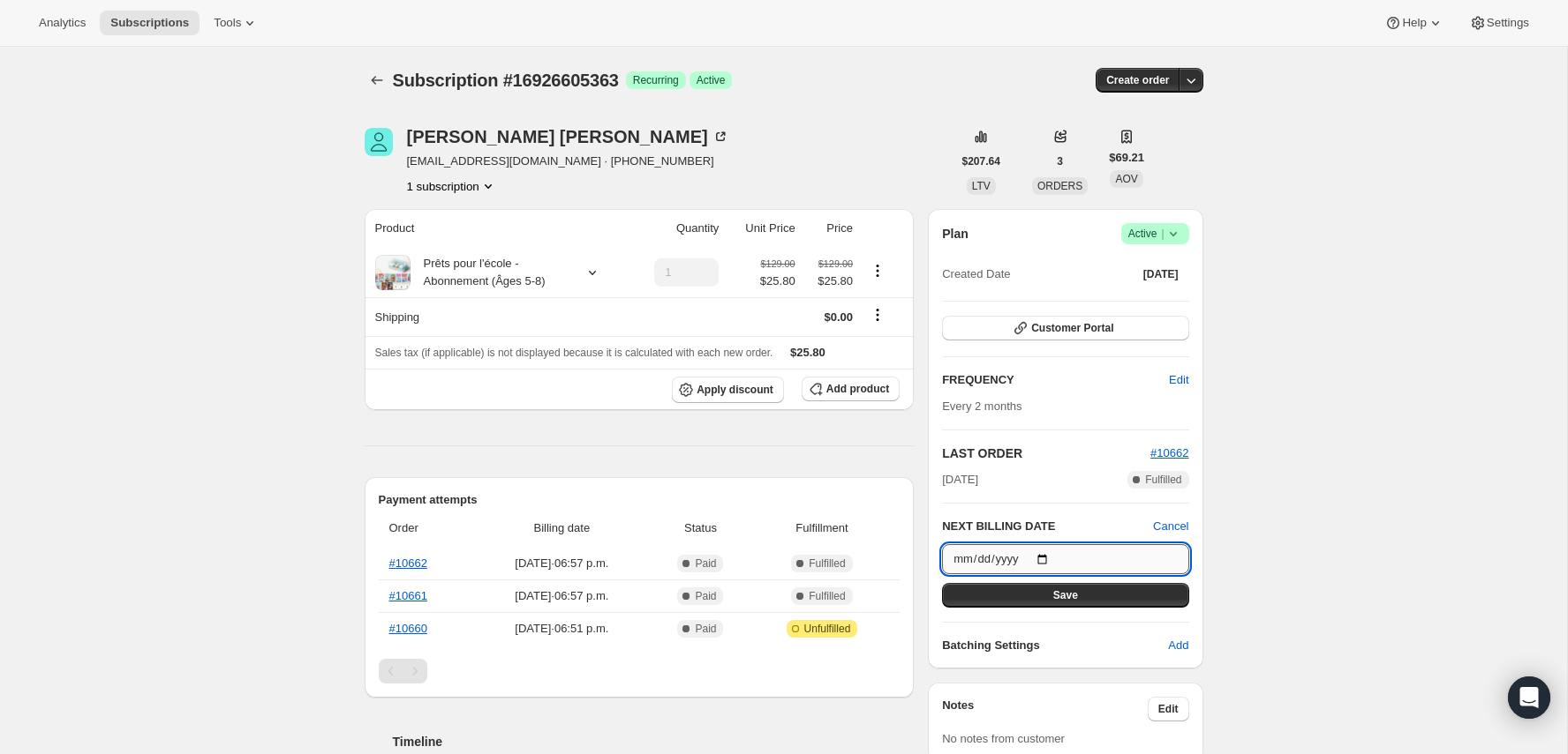
click at [1047, 550] on input "[DATE]" at bounding box center [1065, 560] width 246 height 30
type input "[DATE]"
click at [1075, 593] on span "Save" at bounding box center [1065, 595] width 25 height 14
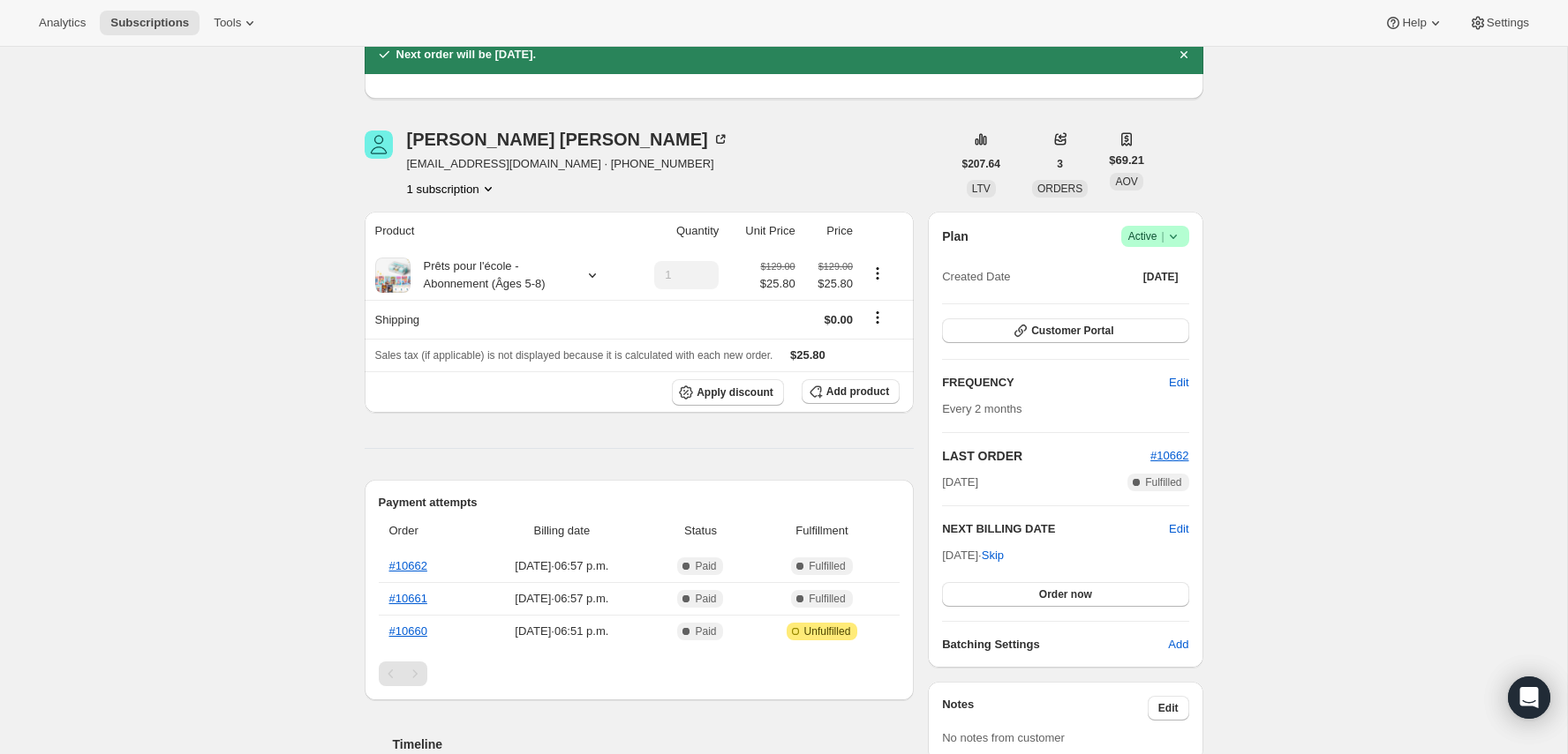
scroll to position [100, 0]
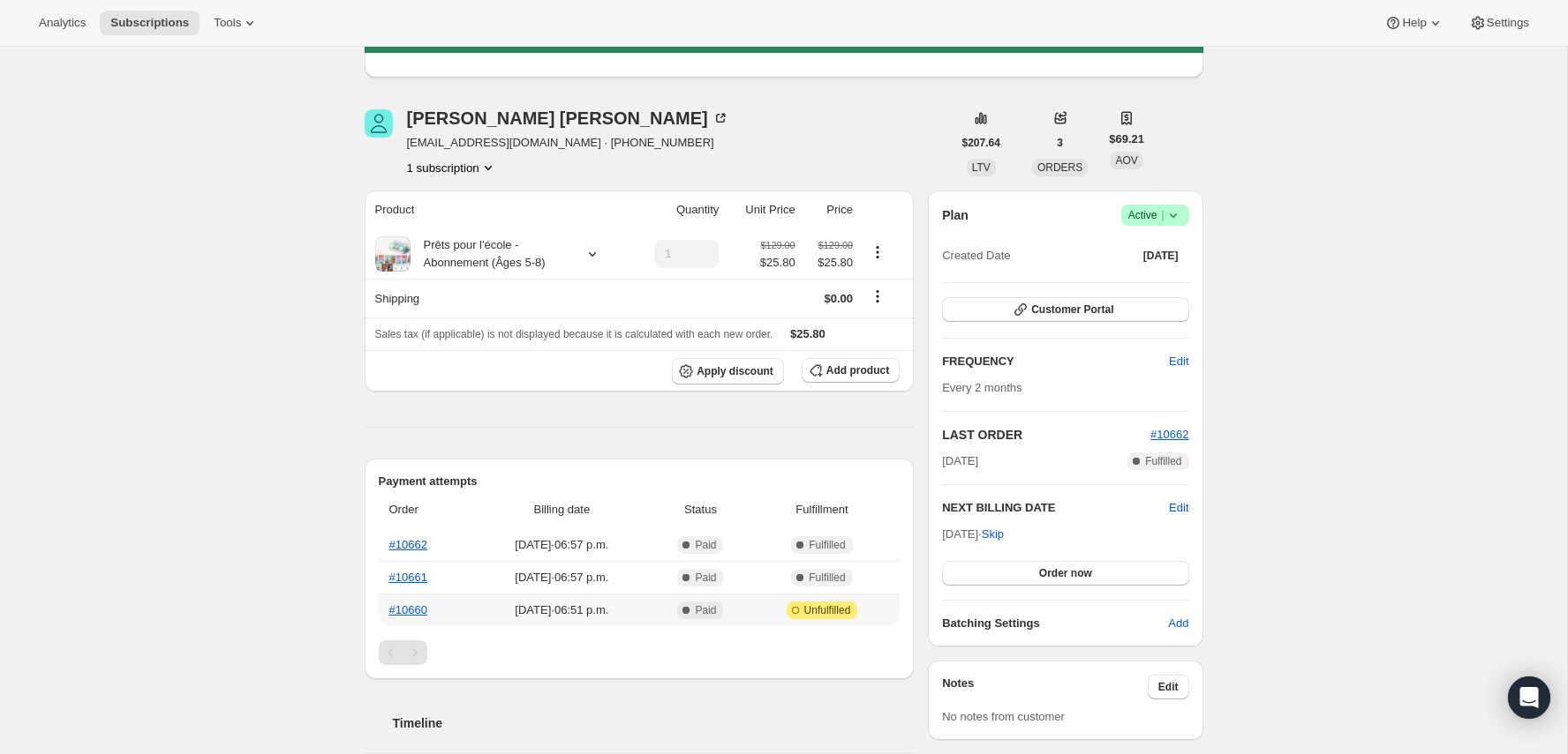
click at [421, 616] on th "#10660" at bounding box center [425, 610] width 93 height 33
click at [421, 609] on link "#10660" at bounding box center [408, 610] width 38 height 13
